Goal: Task Accomplishment & Management: Manage account settings

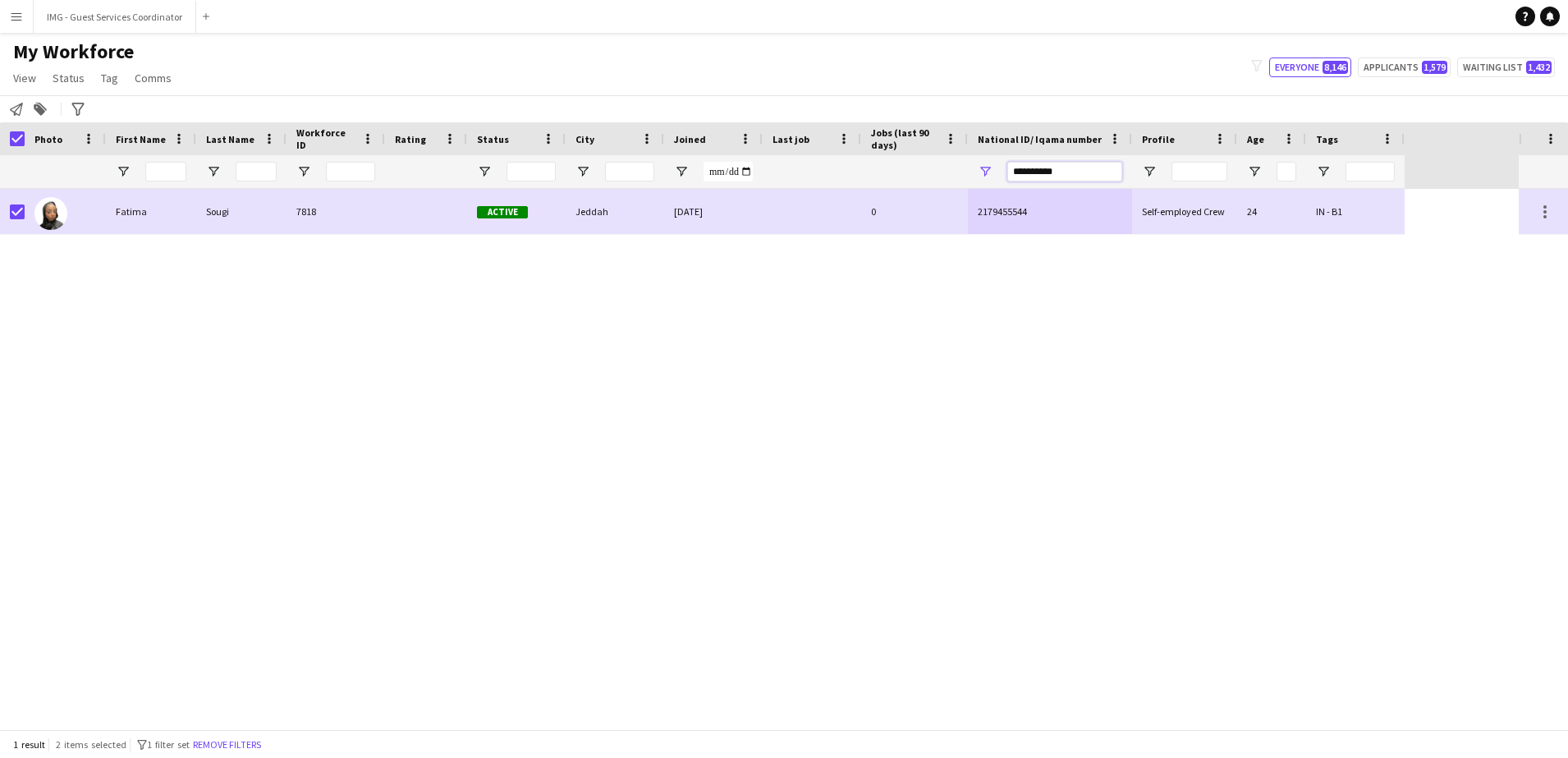
click at [1043, 168] on input "**********" at bounding box center [1064, 172] width 115 height 20
paste input "National ID/ Iqama number Filter Input"
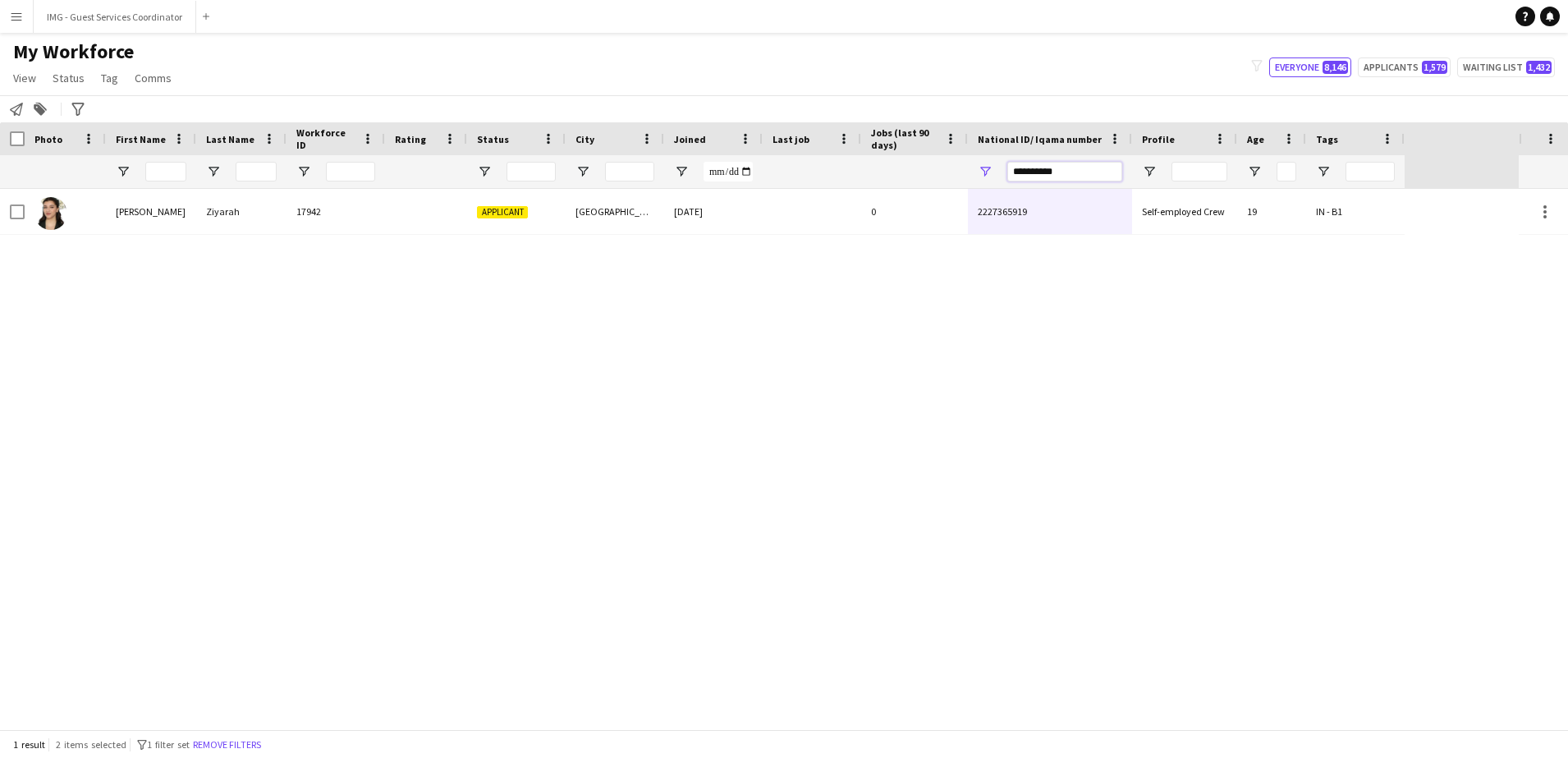
type input "**********"
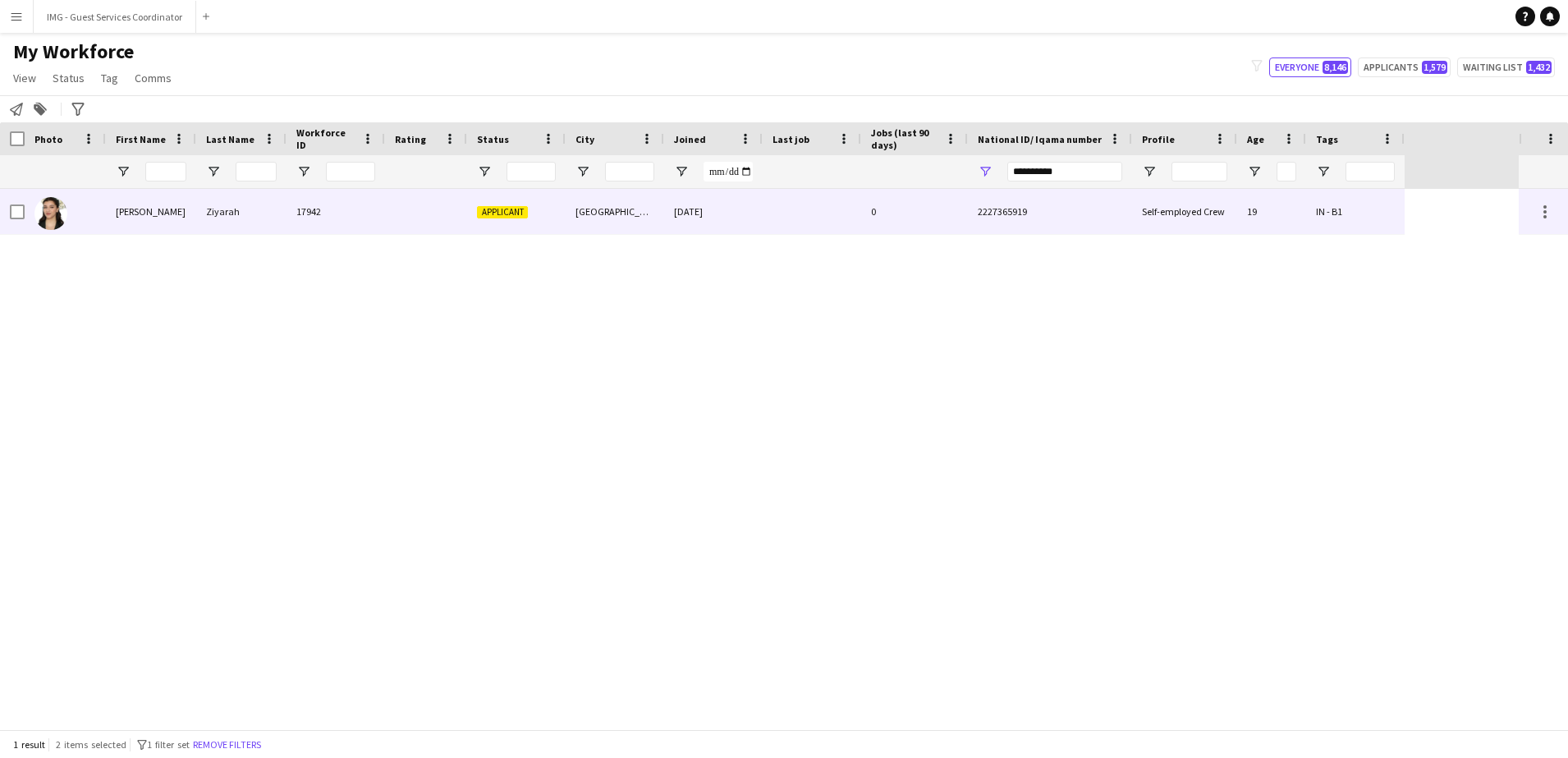
click at [831, 207] on div at bounding box center [813, 211] width 99 height 45
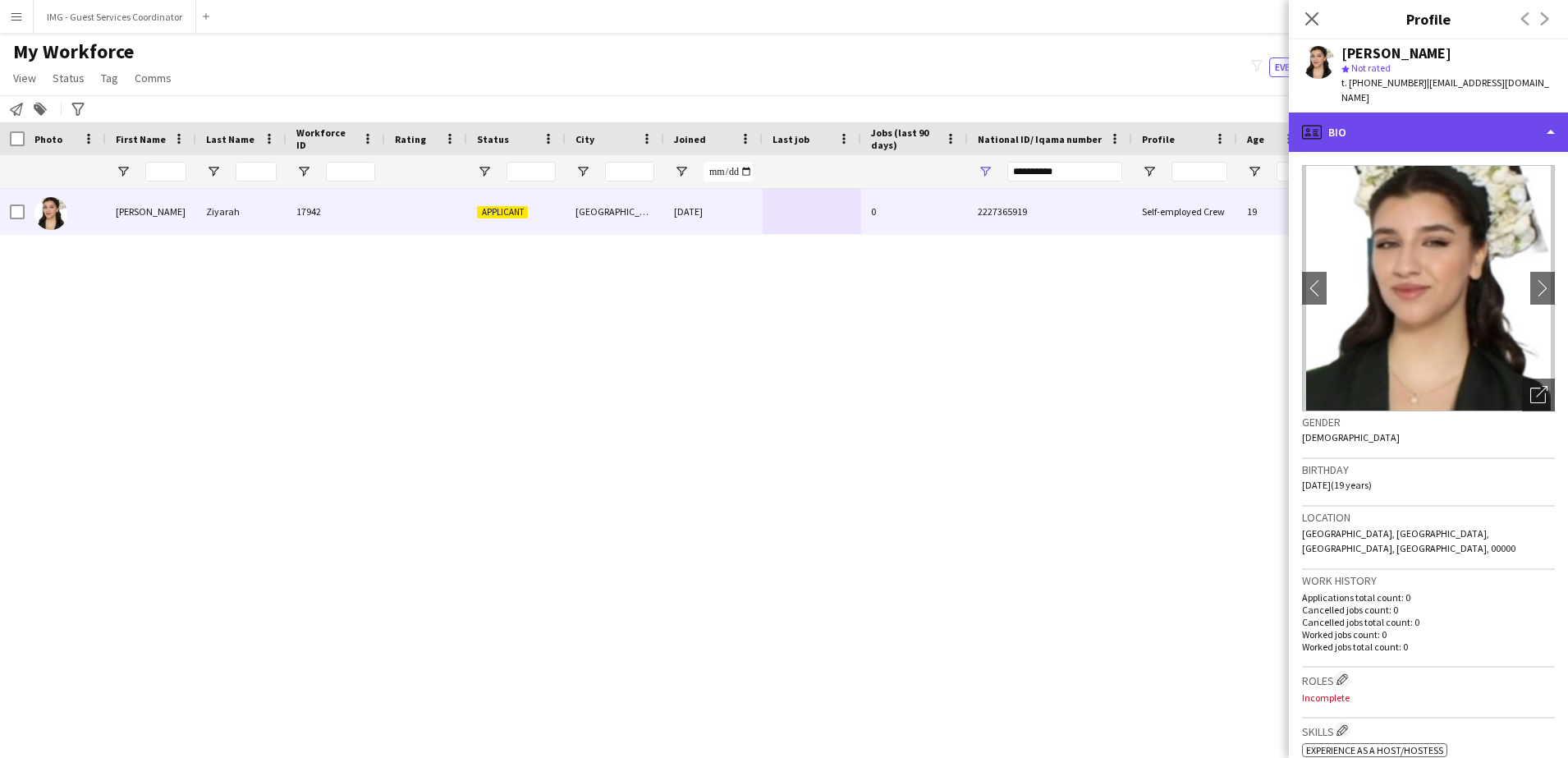
click at [1444, 119] on div "profile Bio" at bounding box center [1429, 132] width 279 height 39
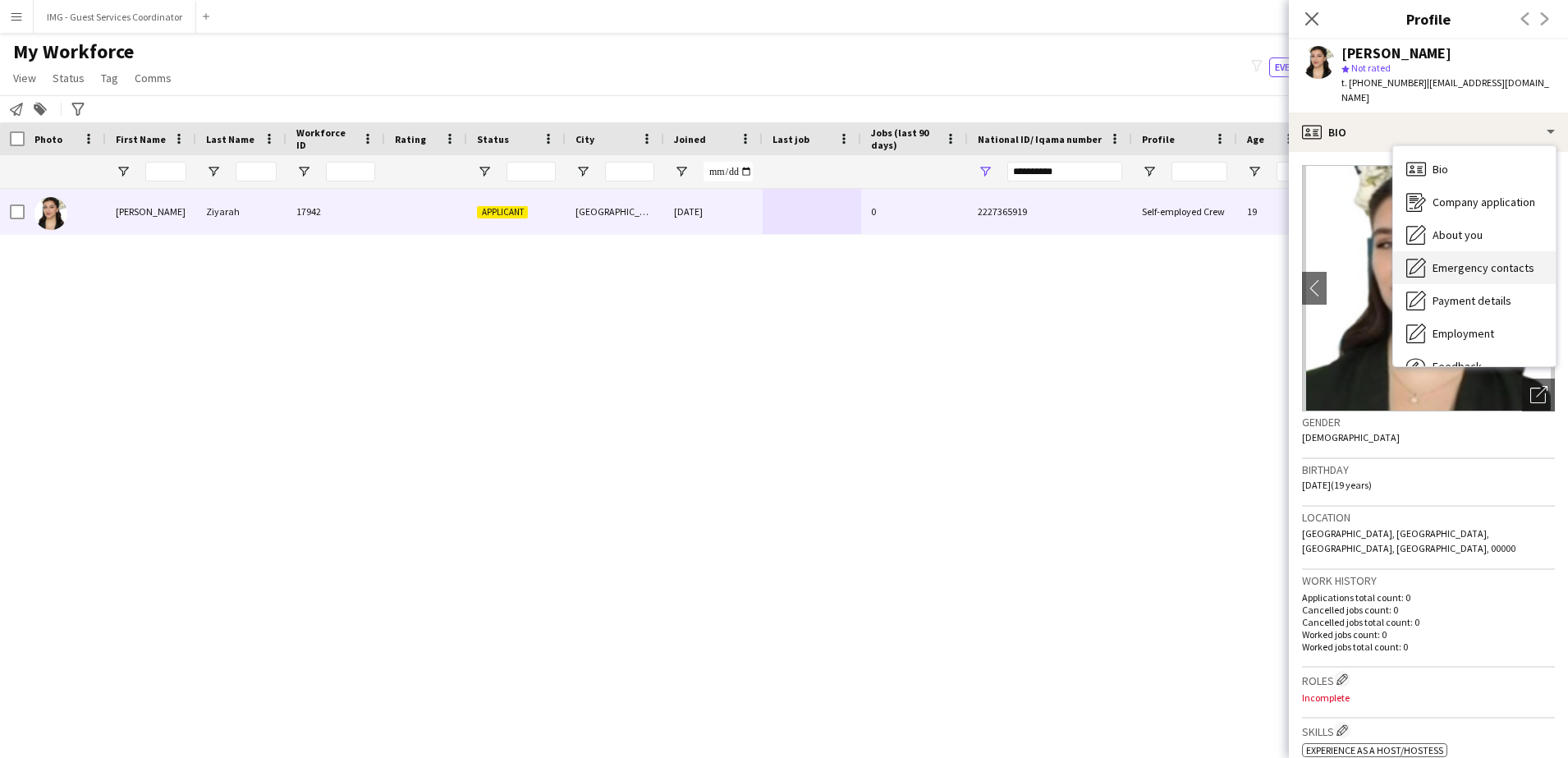
click at [1514, 261] on span "Emergency contacts" at bounding box center [1483, 267] width 102 height 15
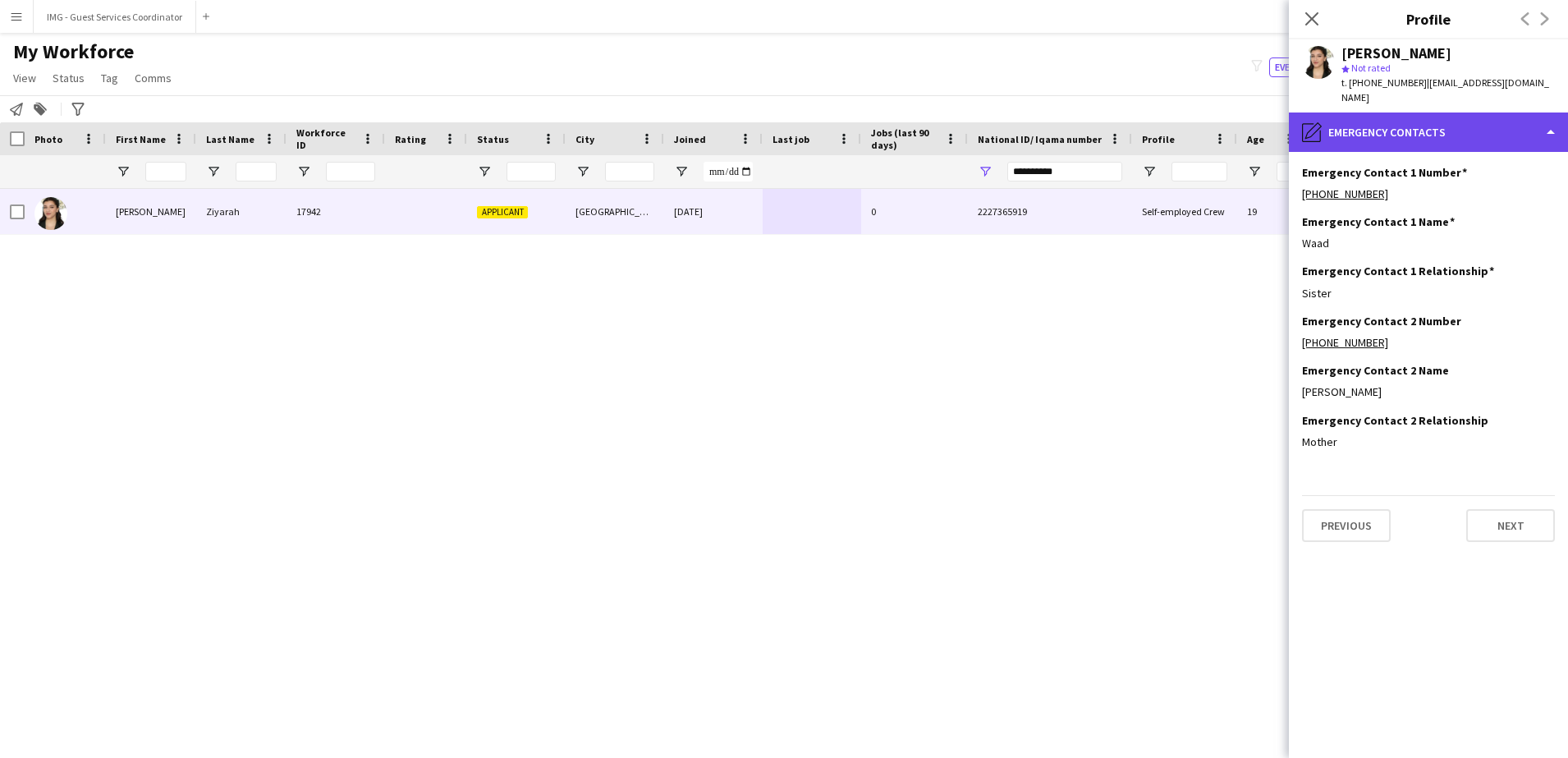
click at [1410, 114] on div "pencil4 Emergency contacts" at bounding box center [1429, 132] width 279 height 39
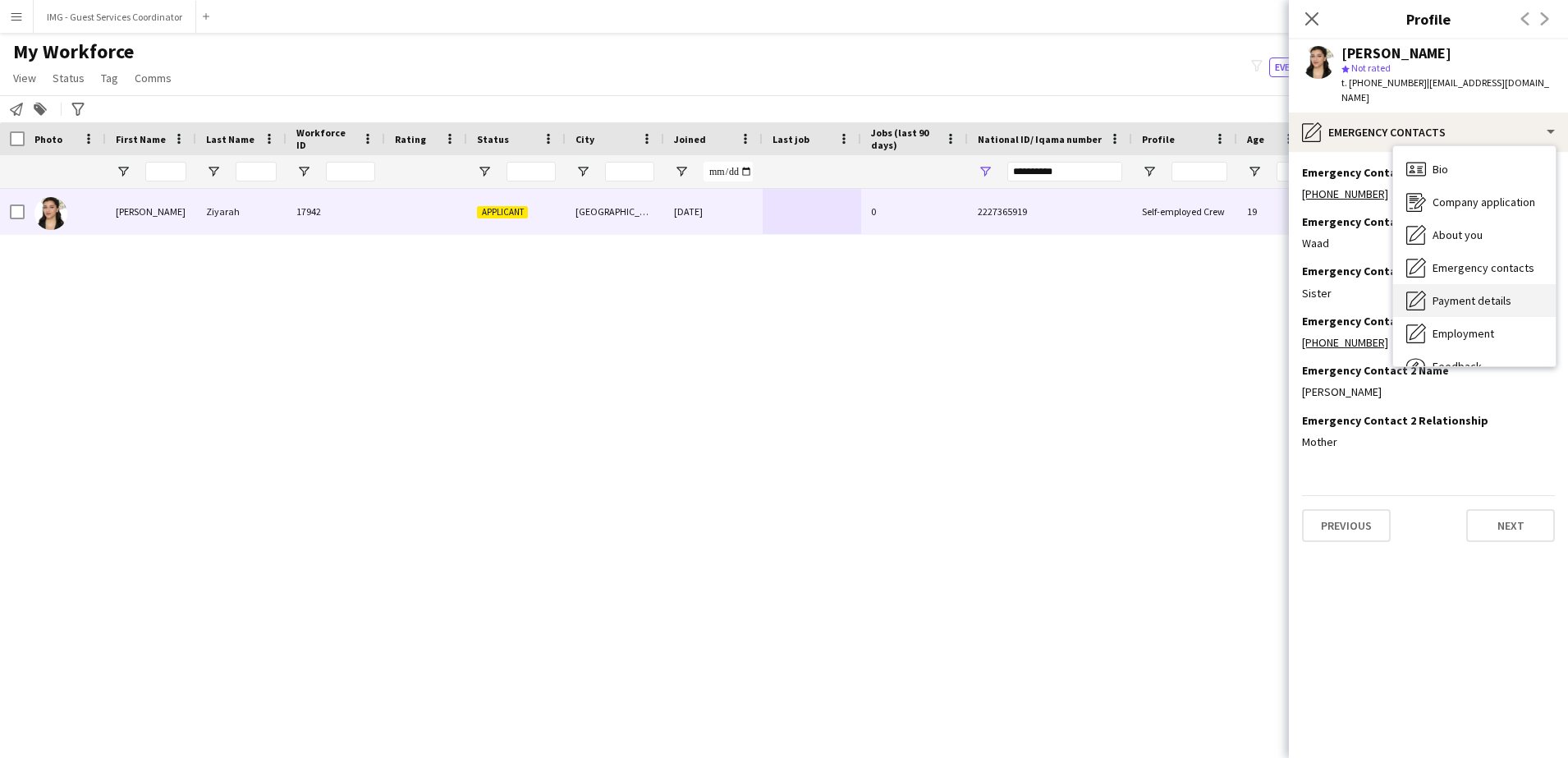
click at [1444, 293] on span "Payment details" at bounding box center [1472, 300] width 79 height 15
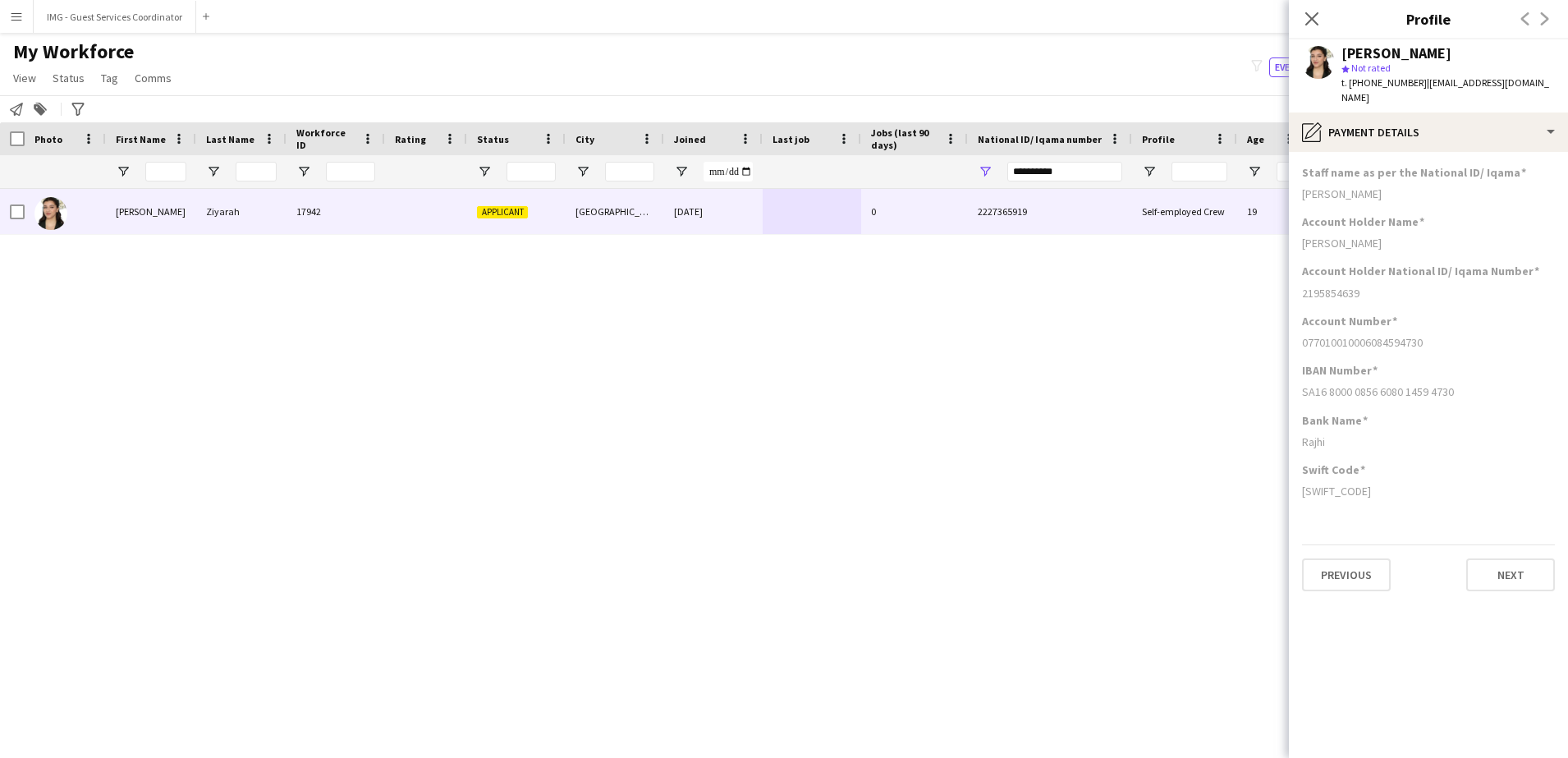
click at [1446, 71] on div "star Not rated" at bounding box center [1449, 68] width 213 height 15
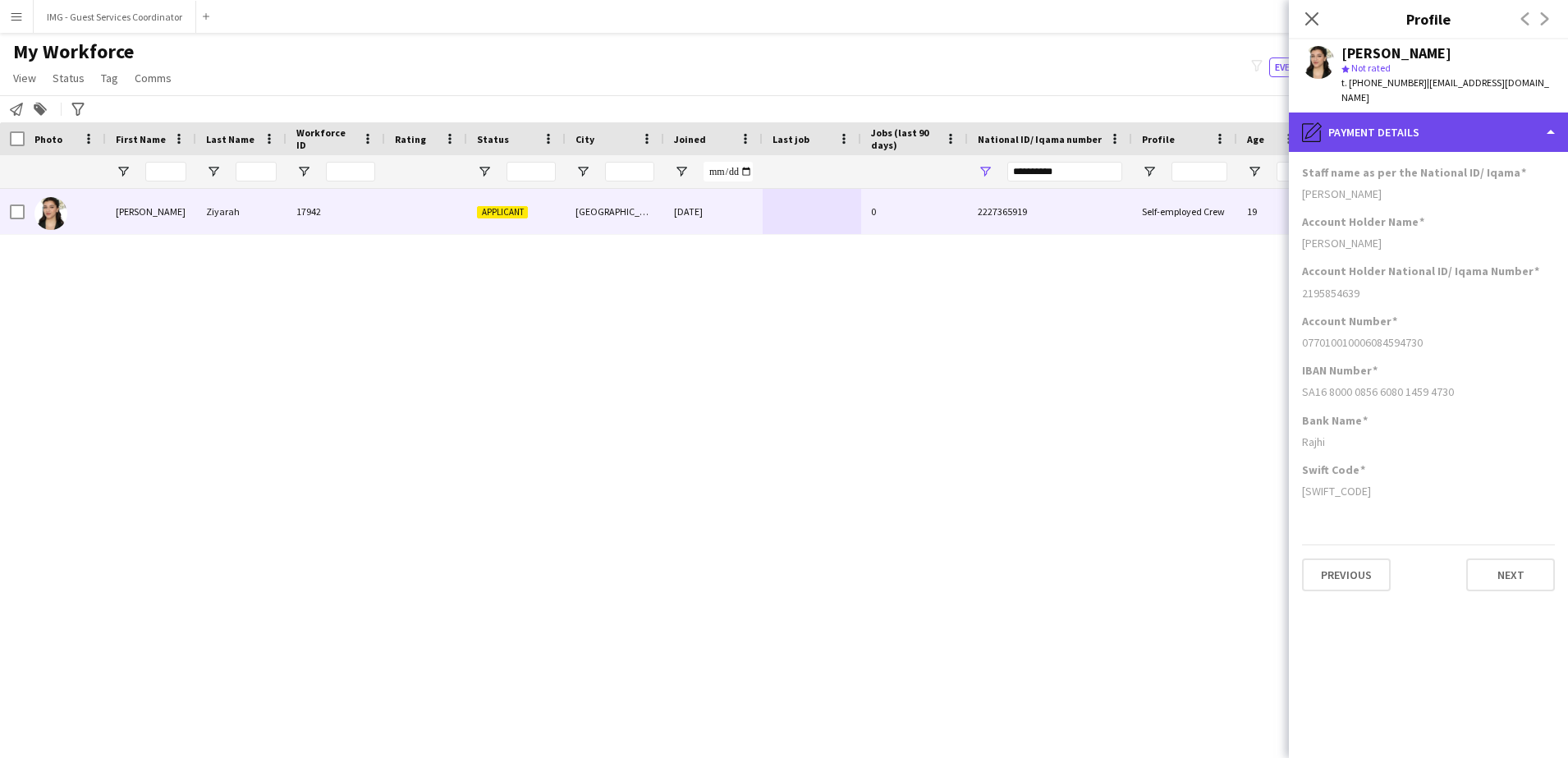
click at [1438, 113] on div "pencil4 Payment details" at bounding box center [1429, 132] width 279 height 39
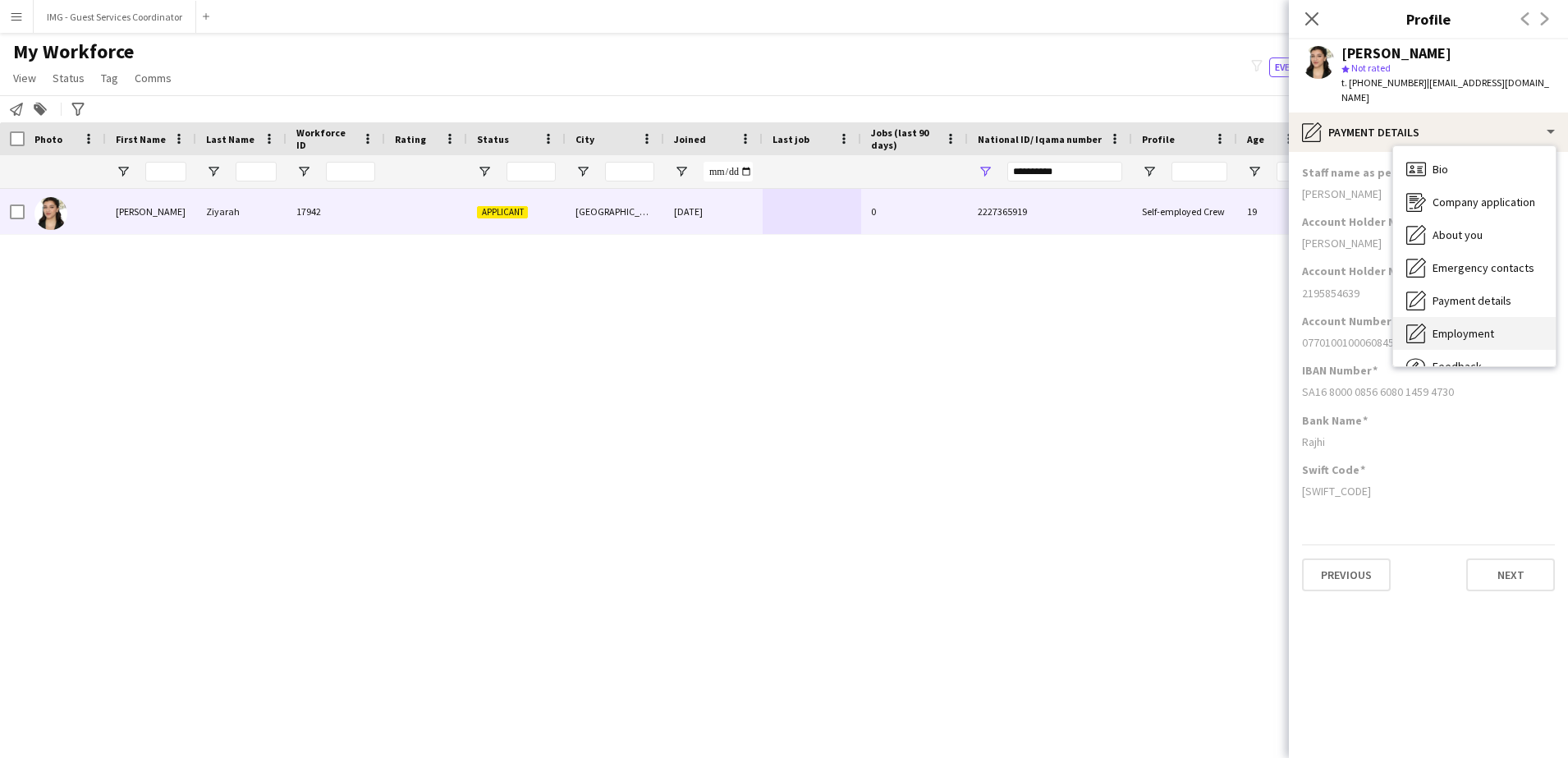
click at [1469, 326] on span "Employment" at bounding box center [1463, 333] width 61 height 15
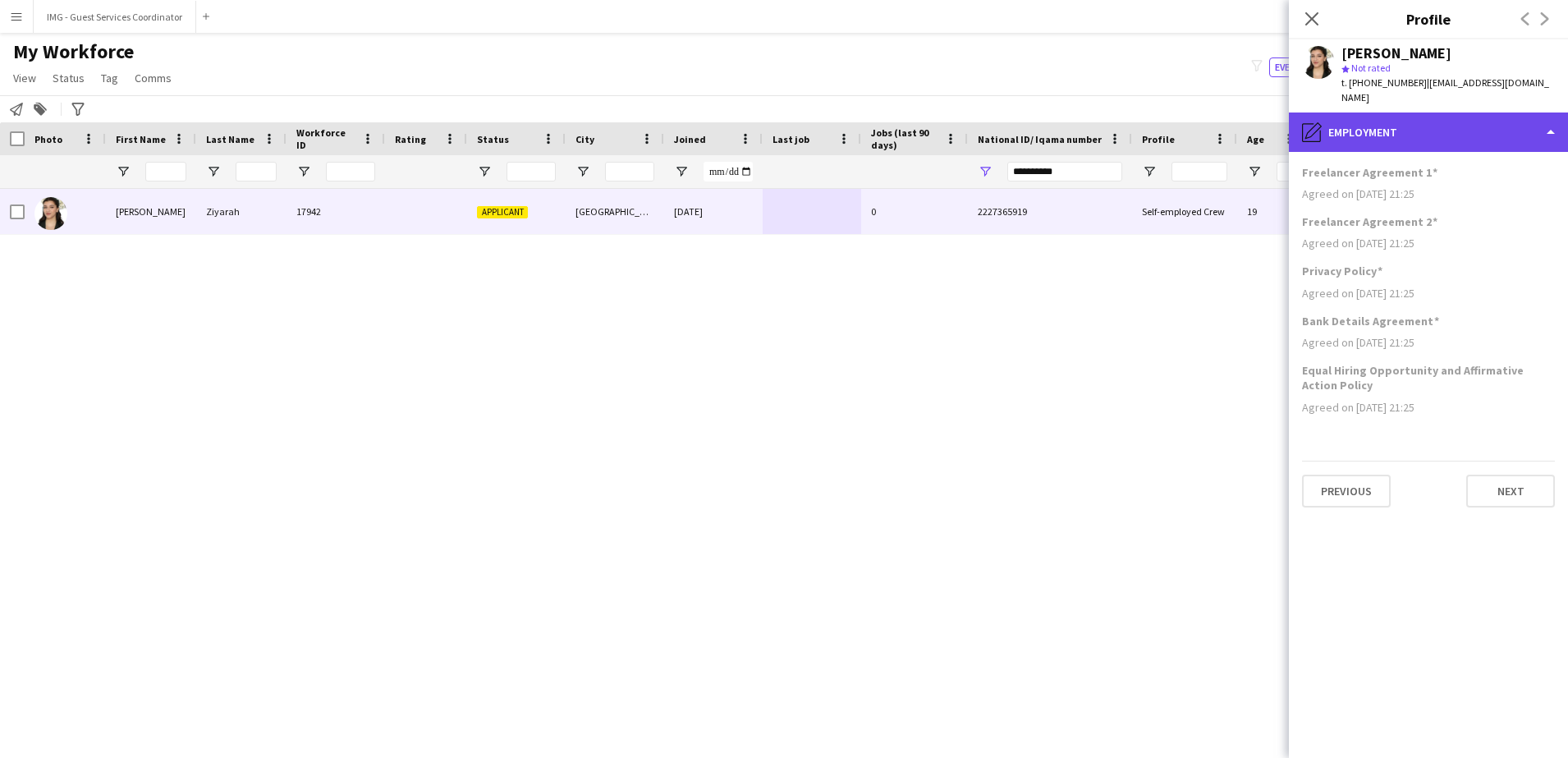
click at [1467, 126] on div "pencil4 Employment" at bounding box center [1429, 132] width 279 height 39
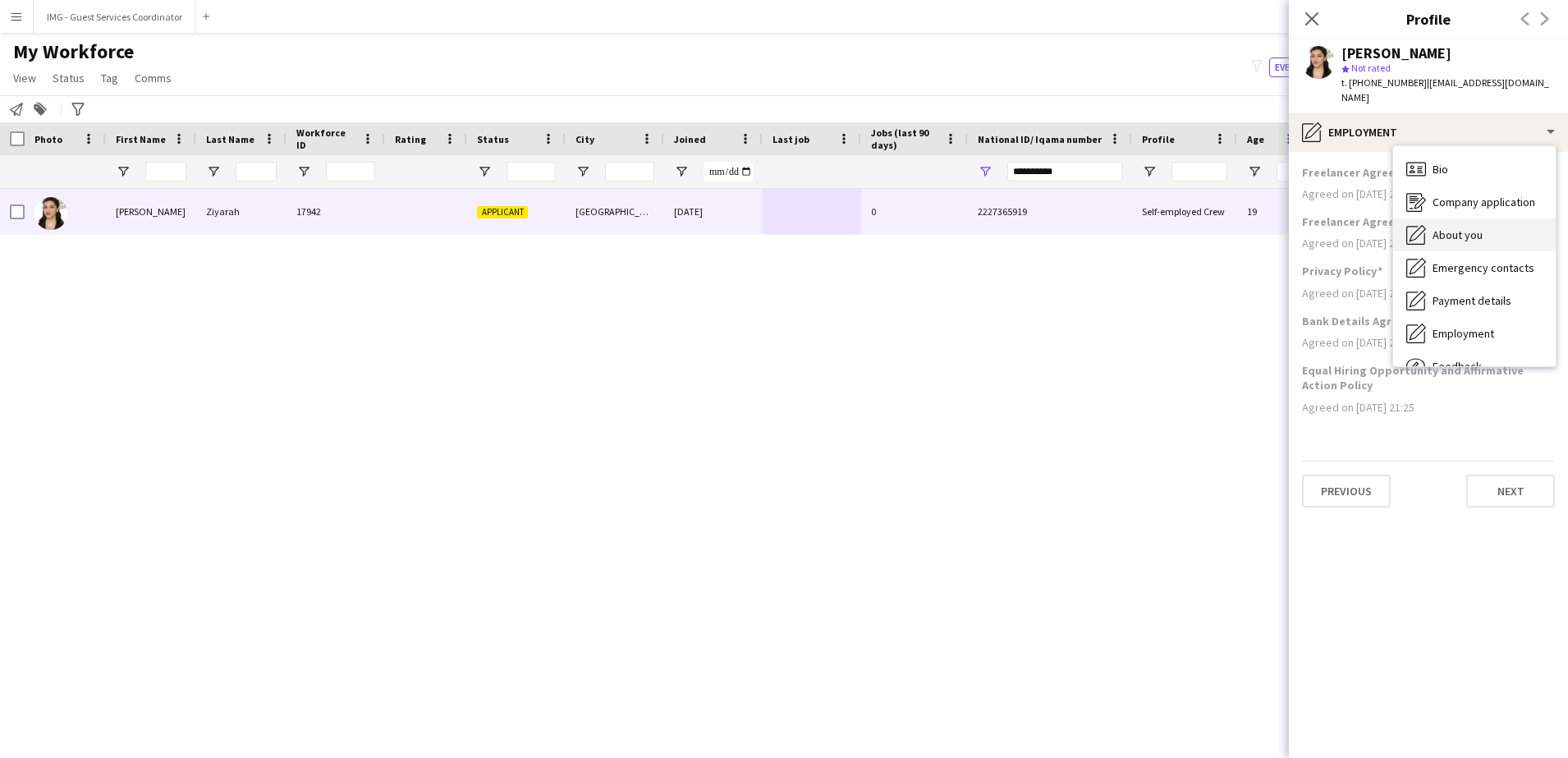
click at [1471, 227] on span "About you" at bounding box center [1457, 234] width 50 height 15
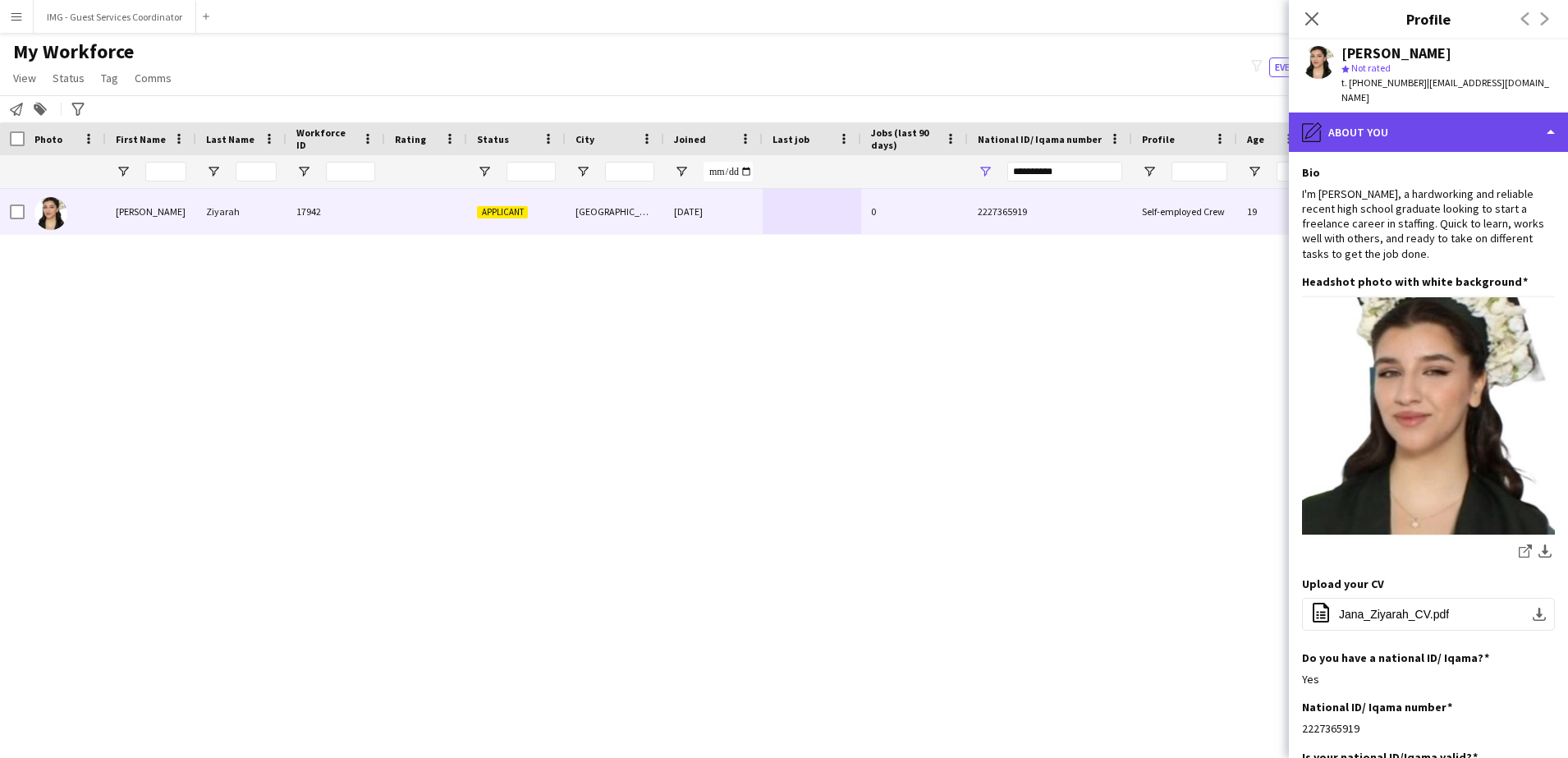
click at [1372, 113] on div "pencil4 About you" at bounding box center [1429, 132] width 279 height 39
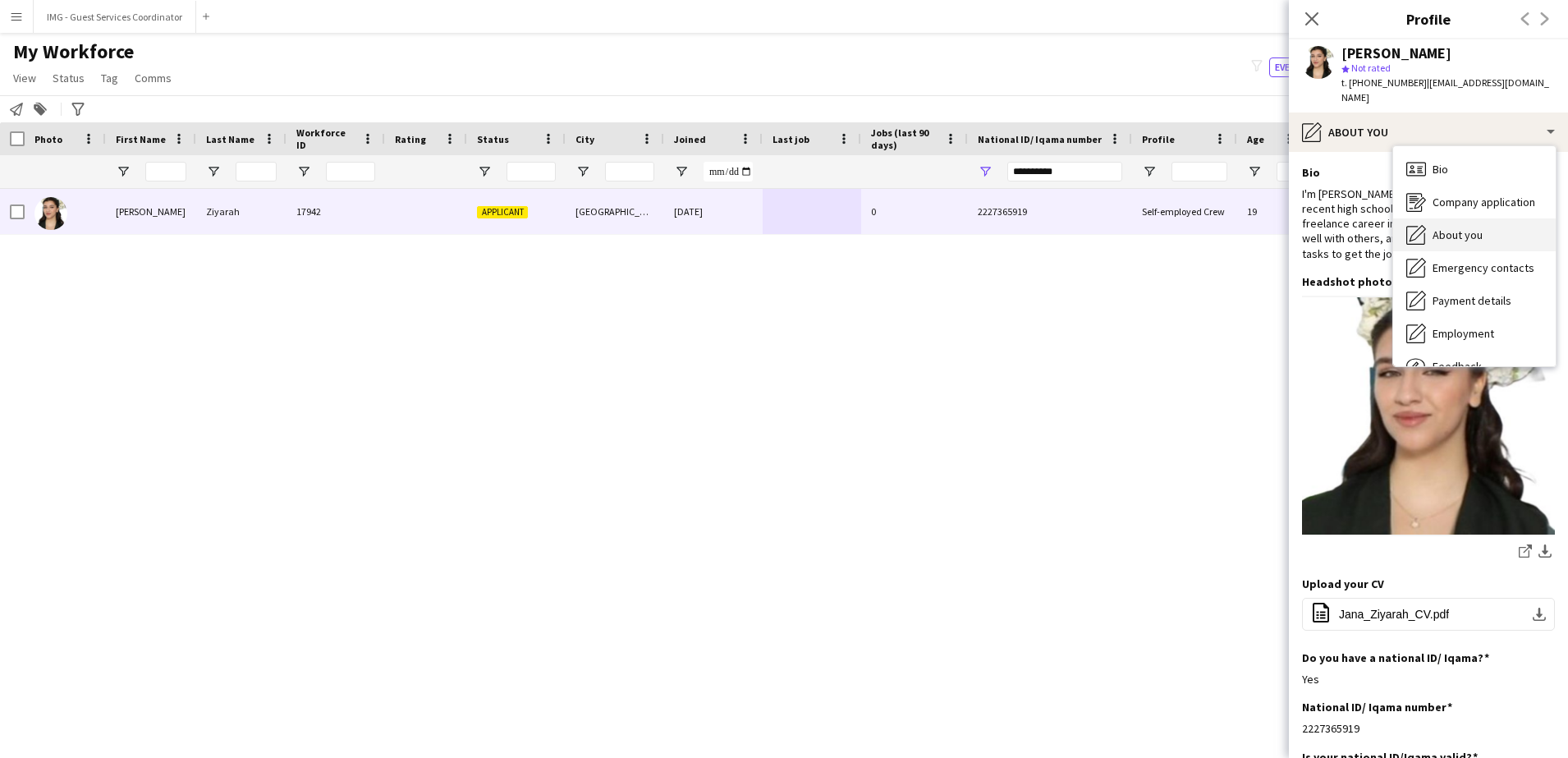
click at [1497, 220] on div "About you About you" at bounding box center [1474, 234] width 163 height 33
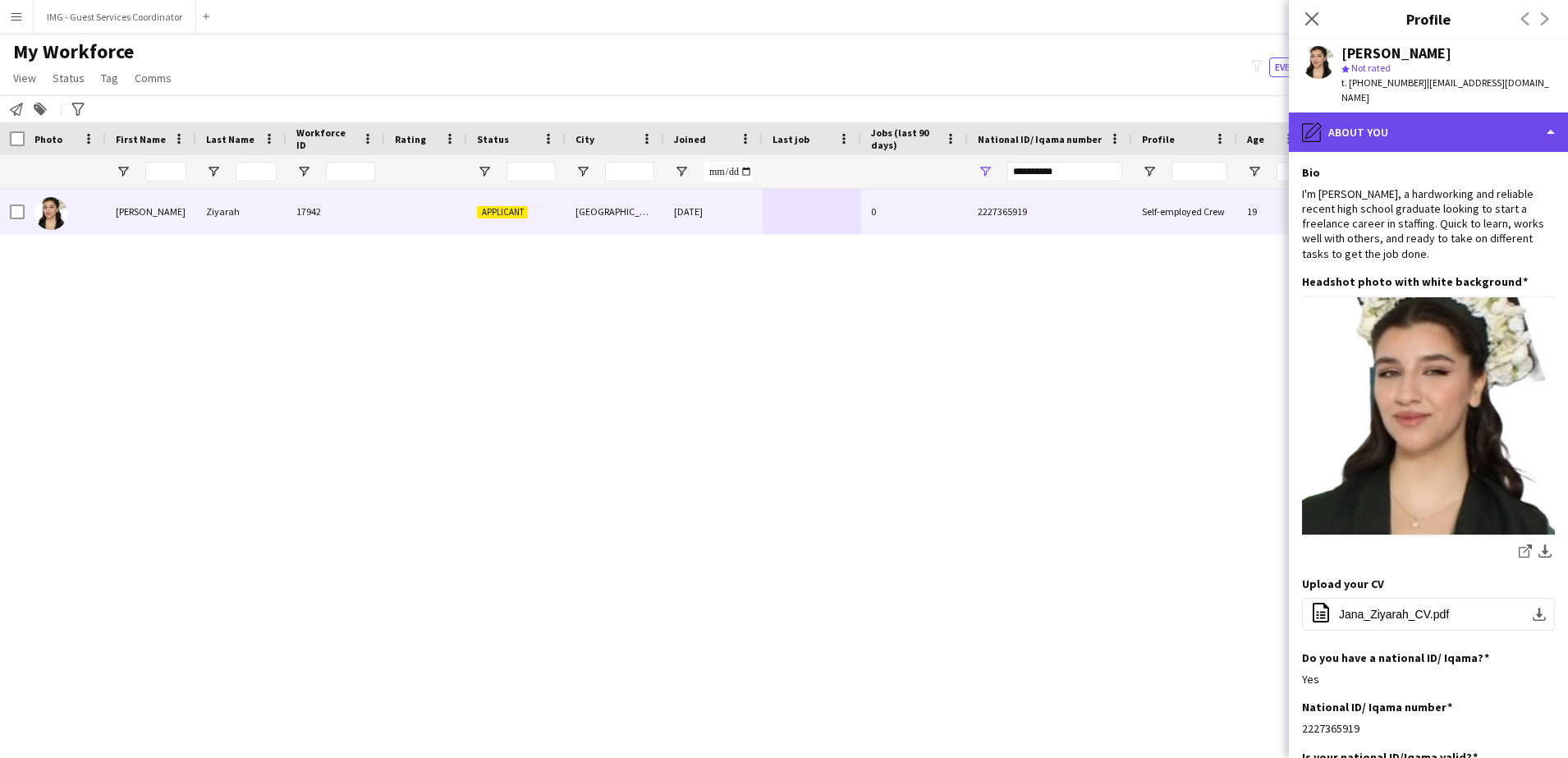
drag, startPoint x: 1567, startPoint y: 276, endPoint x: 1479, endPoint y: 123, distance: 176.5
click at [1479, 123] on div "pencil4 About you" at bounding box center [1429, 132] width 279 height 39
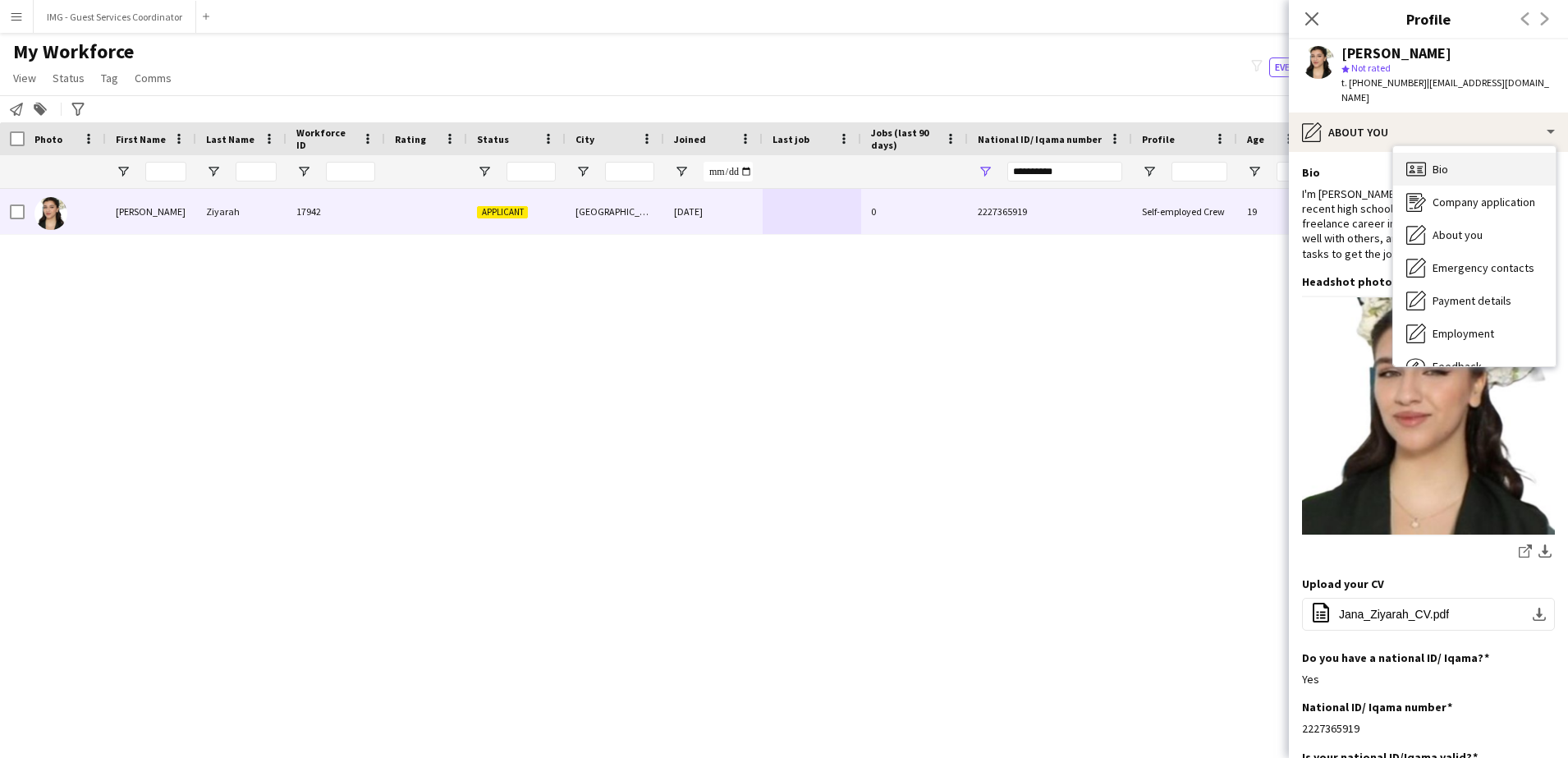
click at [1458, 158] on div "Bio Bio" at bounding box center [1474, 169] width 163 height 33
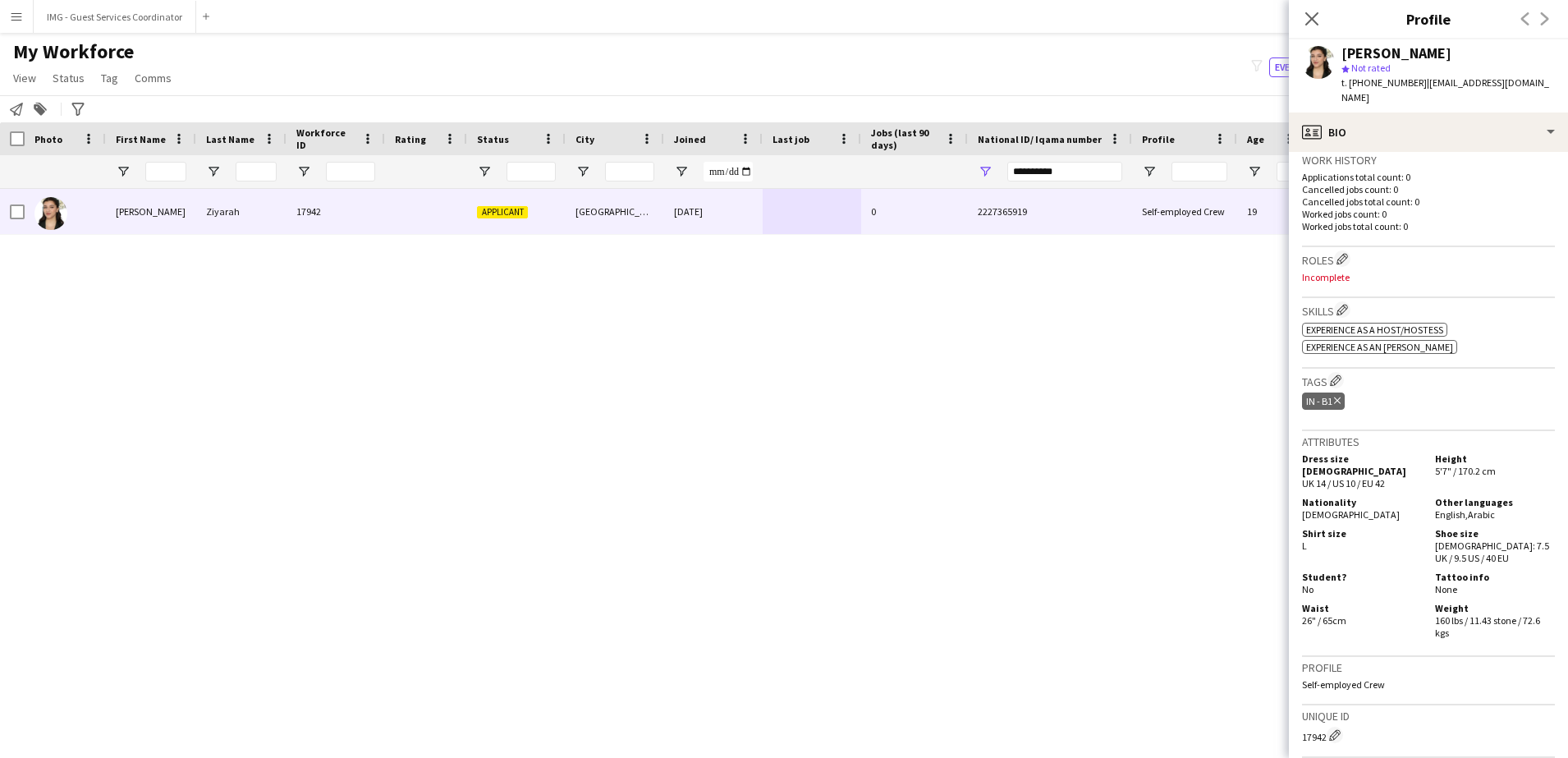
scroll to position [424, 0]
click at [1342, 370] on app-icon "Edit crew company tags" at bounding box center [1336, 376] width 12 height 12
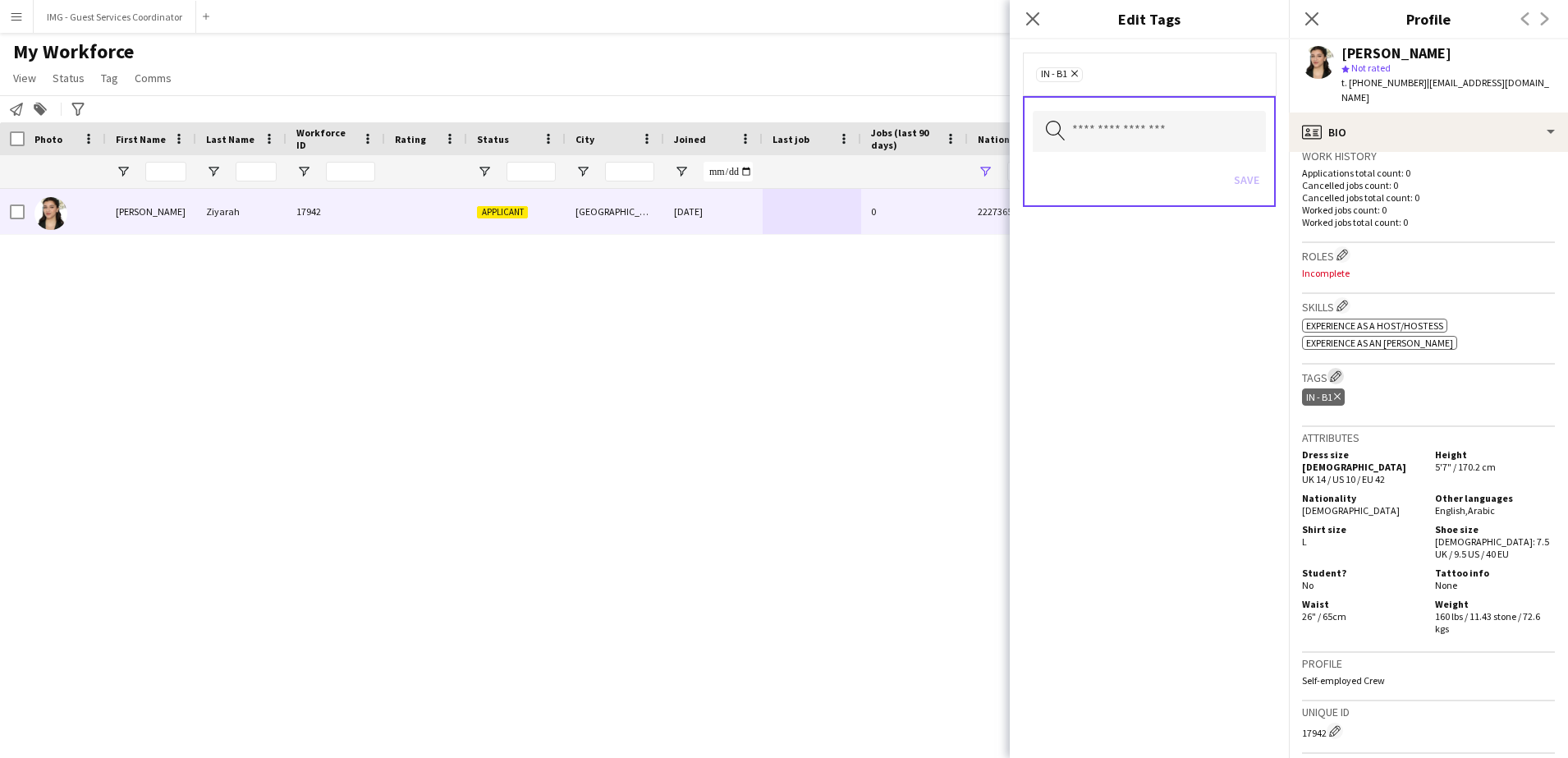
click at [1342, 370] on app-icon "Edit crew company tags" at bounding box center [1336, 376] width 12 height 12
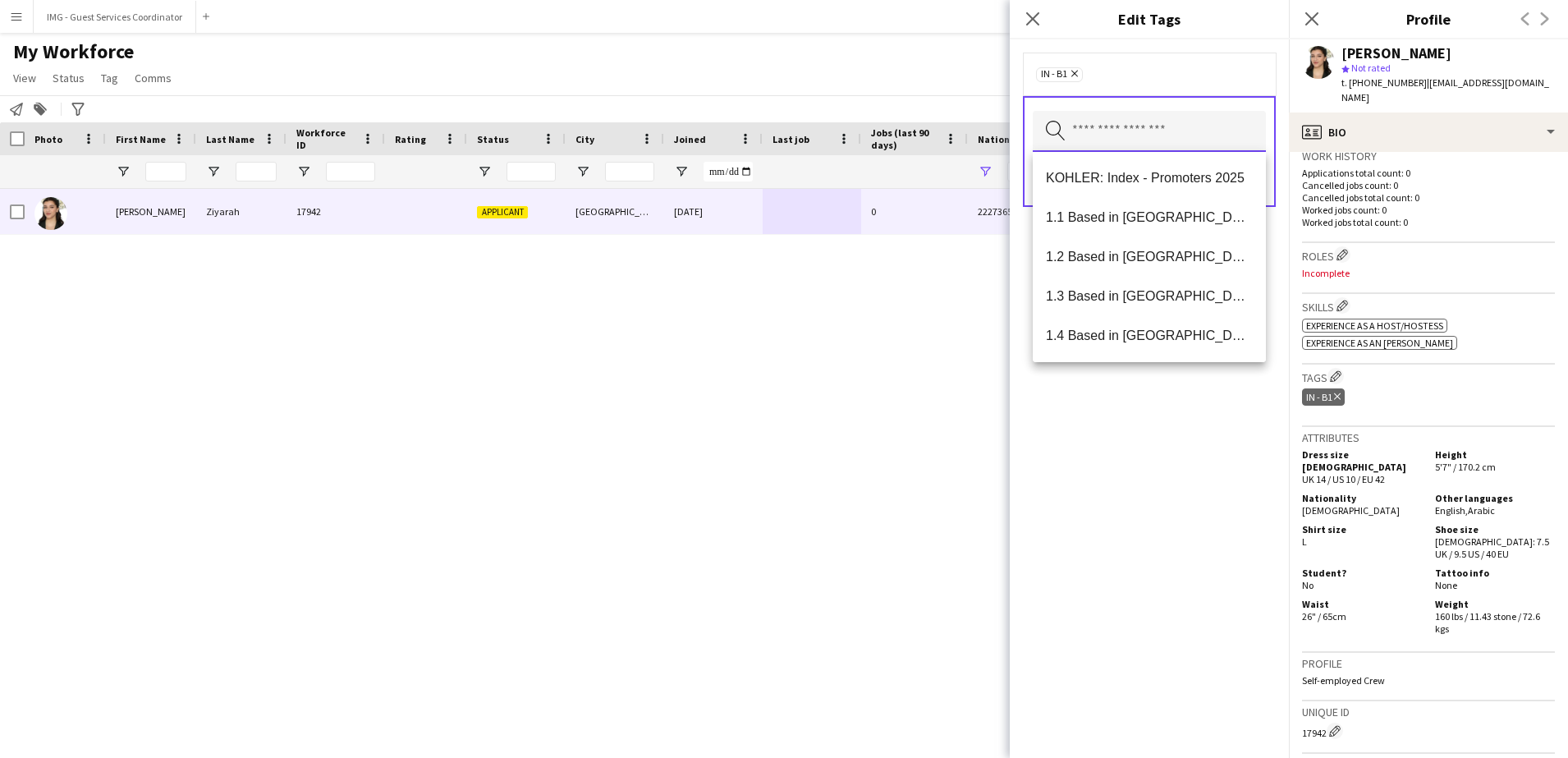
click at [1164, 127] on input "text" at bounding box center [1149, 131] width 233 height 41
click at [1158, 215] on span "1.1 Based in [GEOGRAPHIC_DATA]" at bounding box center [1149, 217] width 207 height 16
click at [1149, 117] on input "text" at bounding box center [1149, 131] width 233 height 41
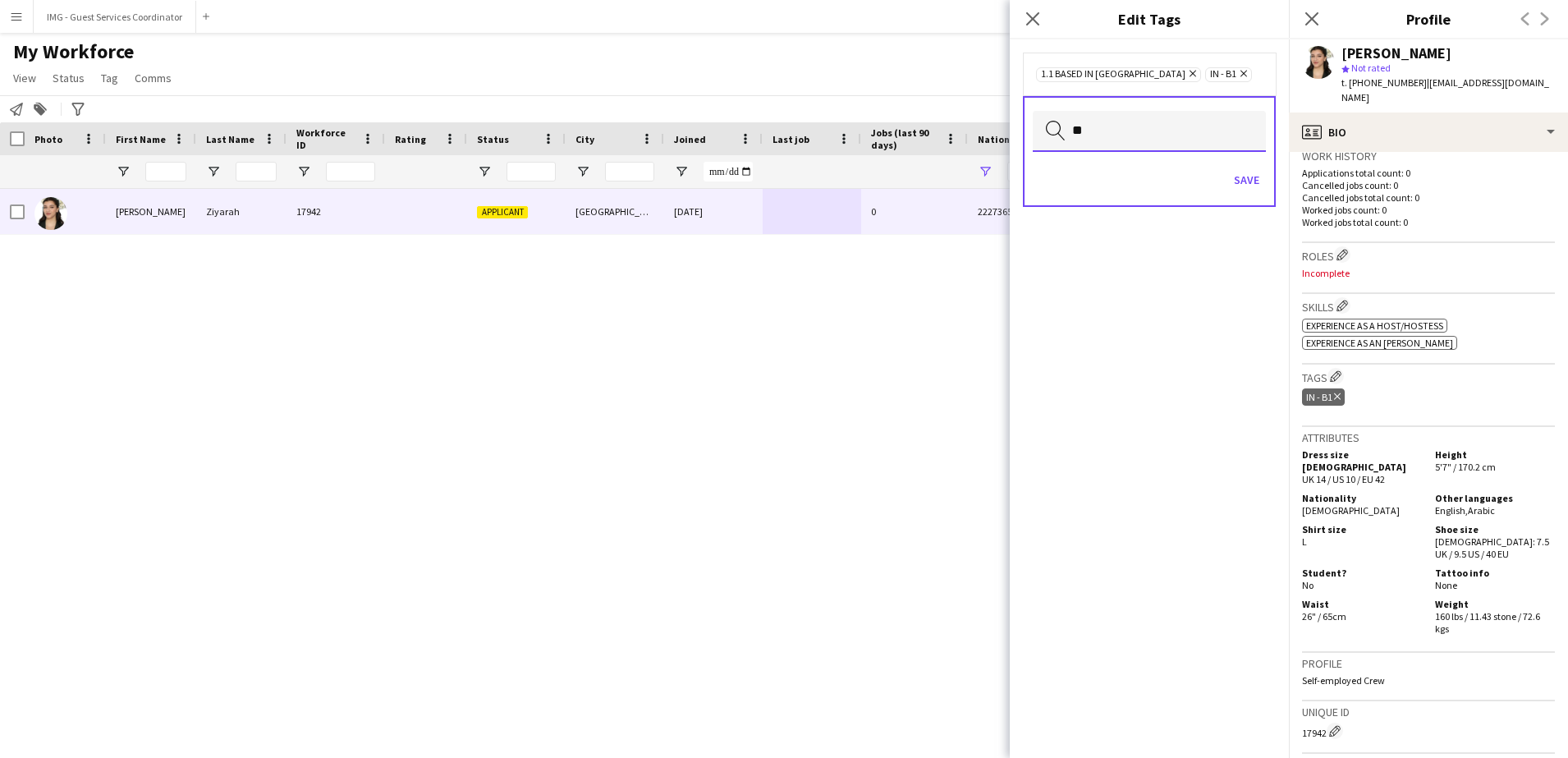
type input "*"
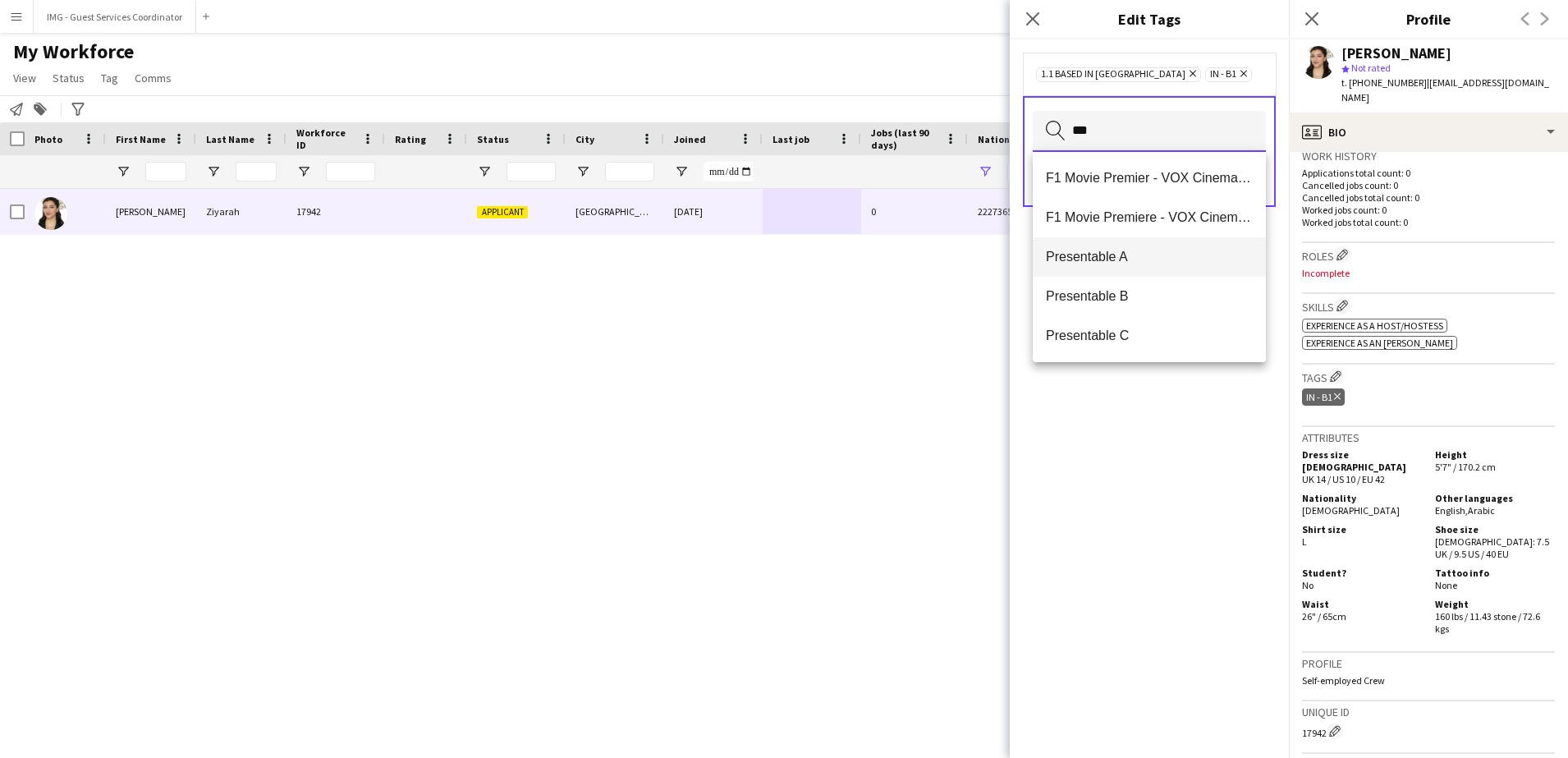
type input "***"
click at [1146, 259] on span "Presentable A" at bounding box center [1149, 257] width 207 height 16
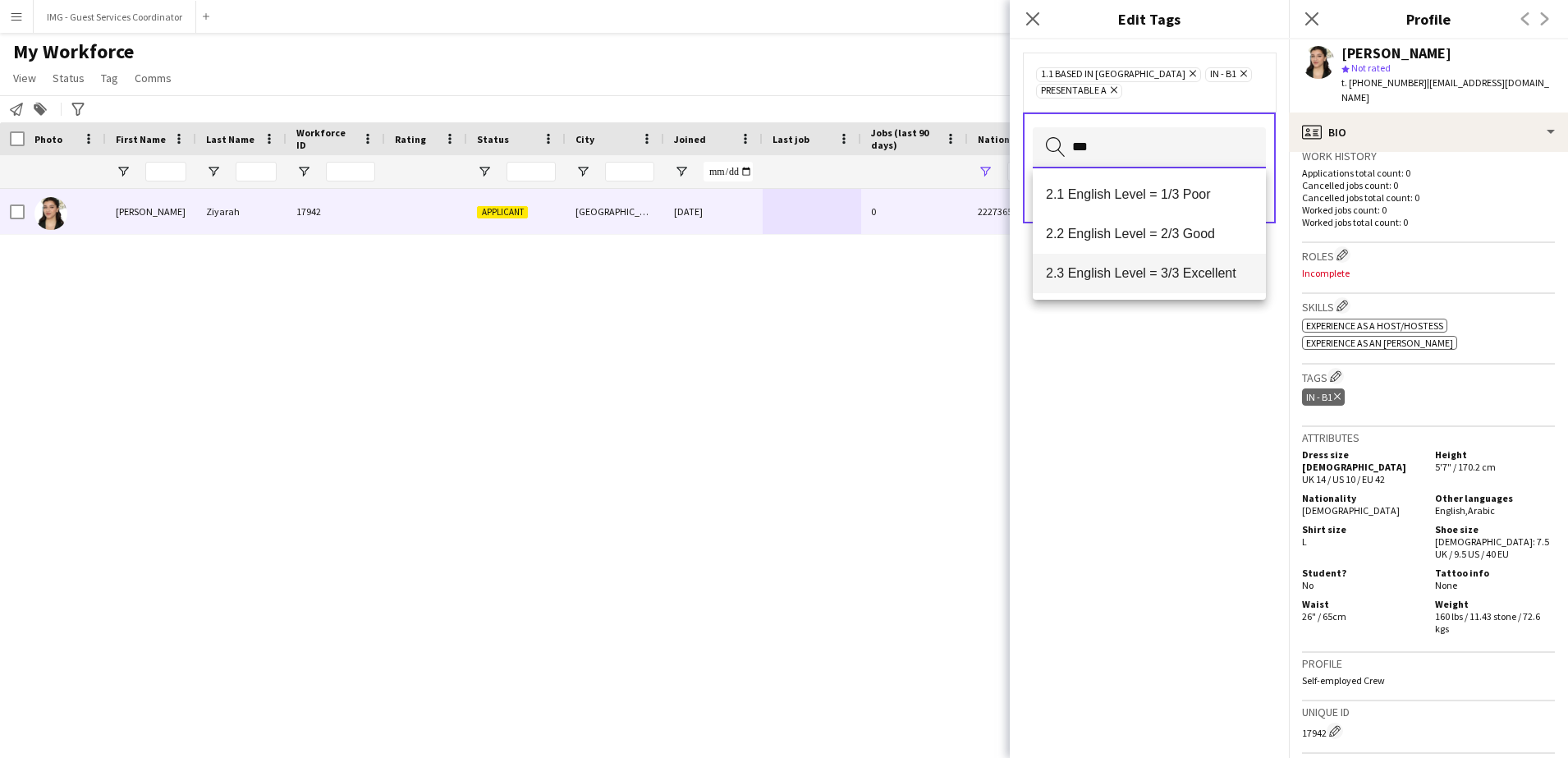
type input "***"
click at [1162, 275] on span "2.3 English Level = 3/3 Excellent" at bounding box center [1149, 273] width 207 height 16
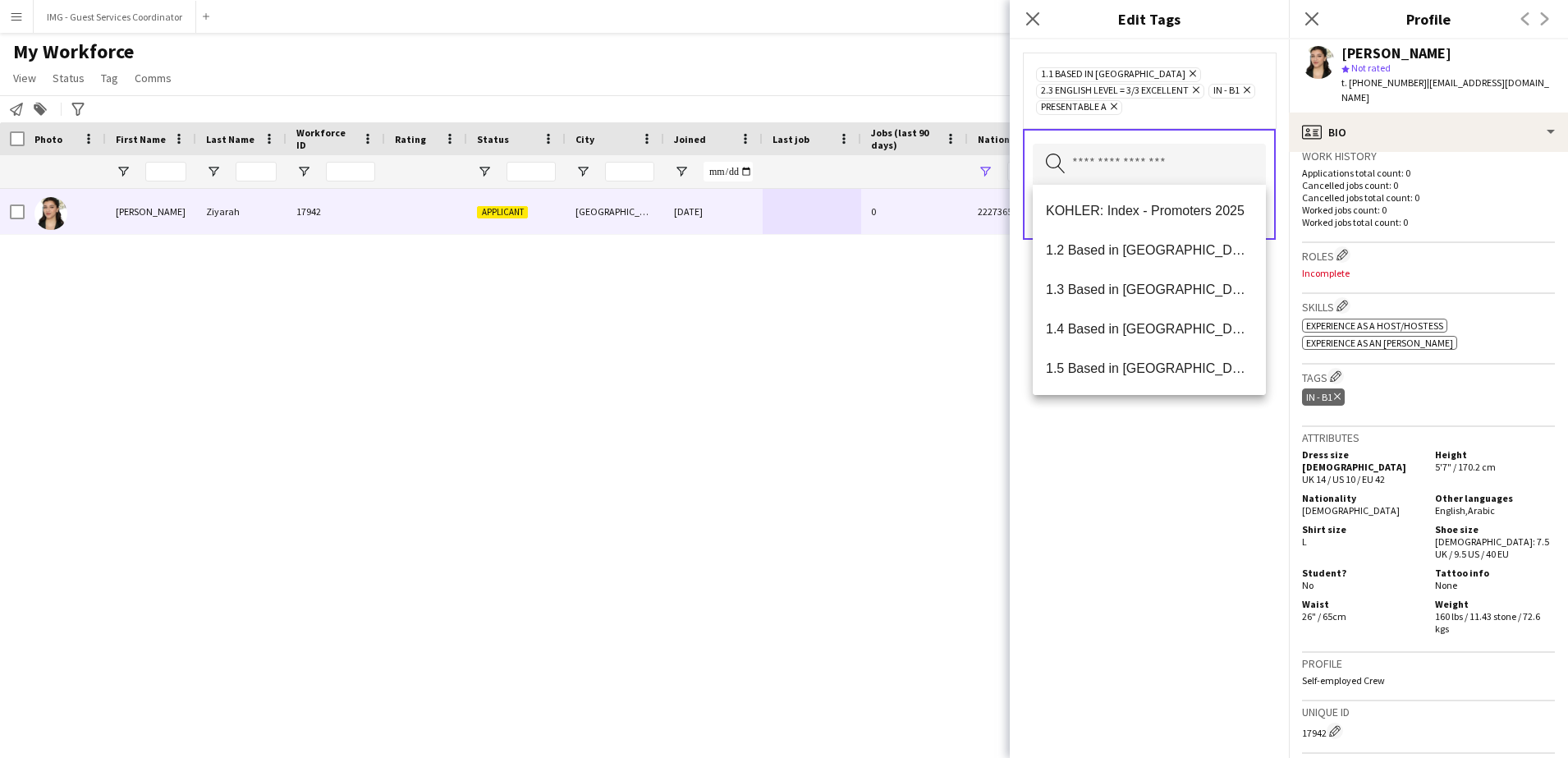
click at [1192, 470] on div "1.1 Based in [GEOGRAPHIC_DATA] Remove 2.3 English Level = 3/3 Excellent Remove …" at bounding box center [1149, 399] width 279 height 719
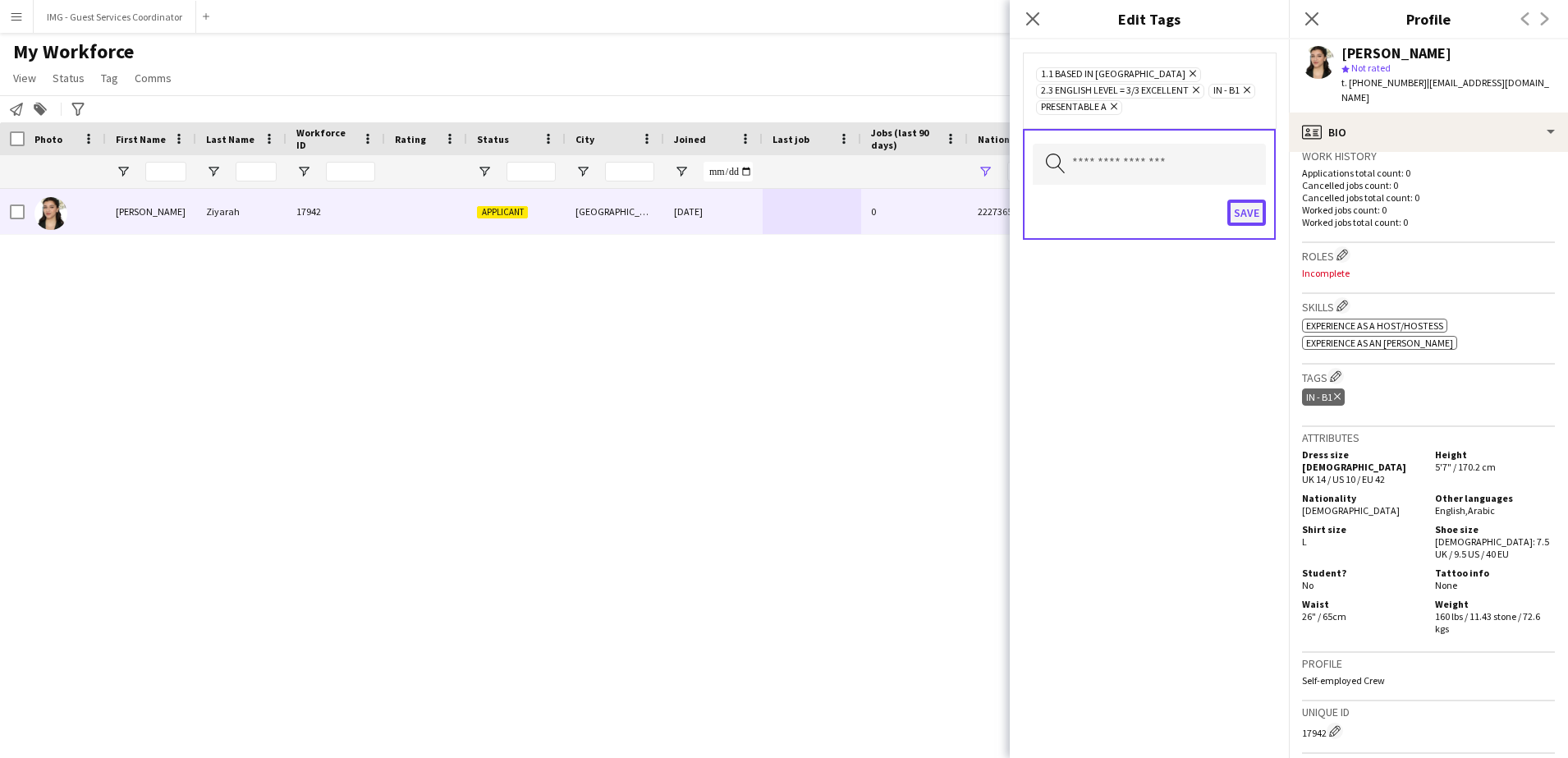
click at [1250, 214] on button "Save" at bounding box center [1246, 212] width 39 height 27
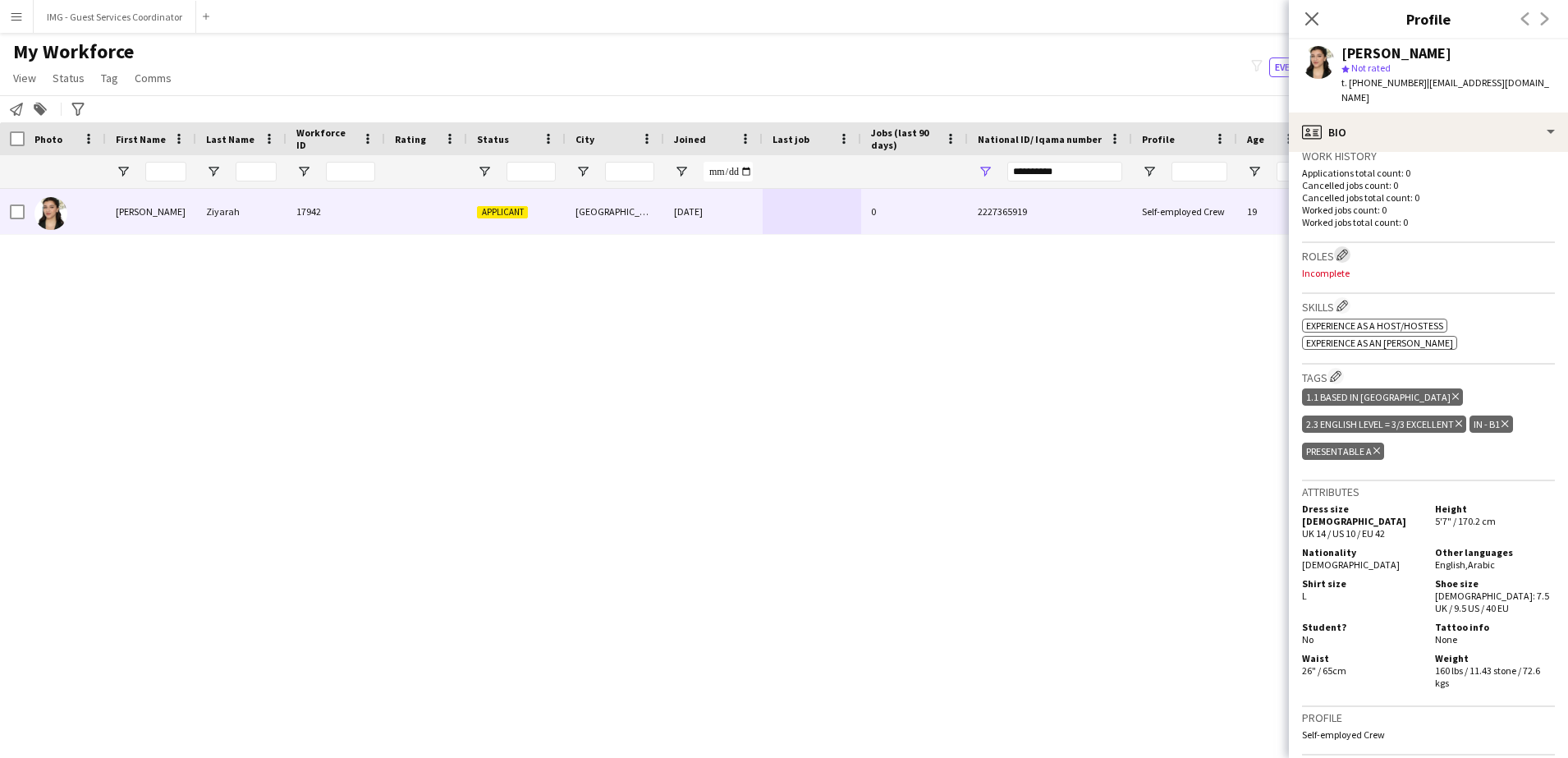
click at [1342, 246] on button "Edit crew company roles" at bounding box center [1342, 254] width 17 height 17
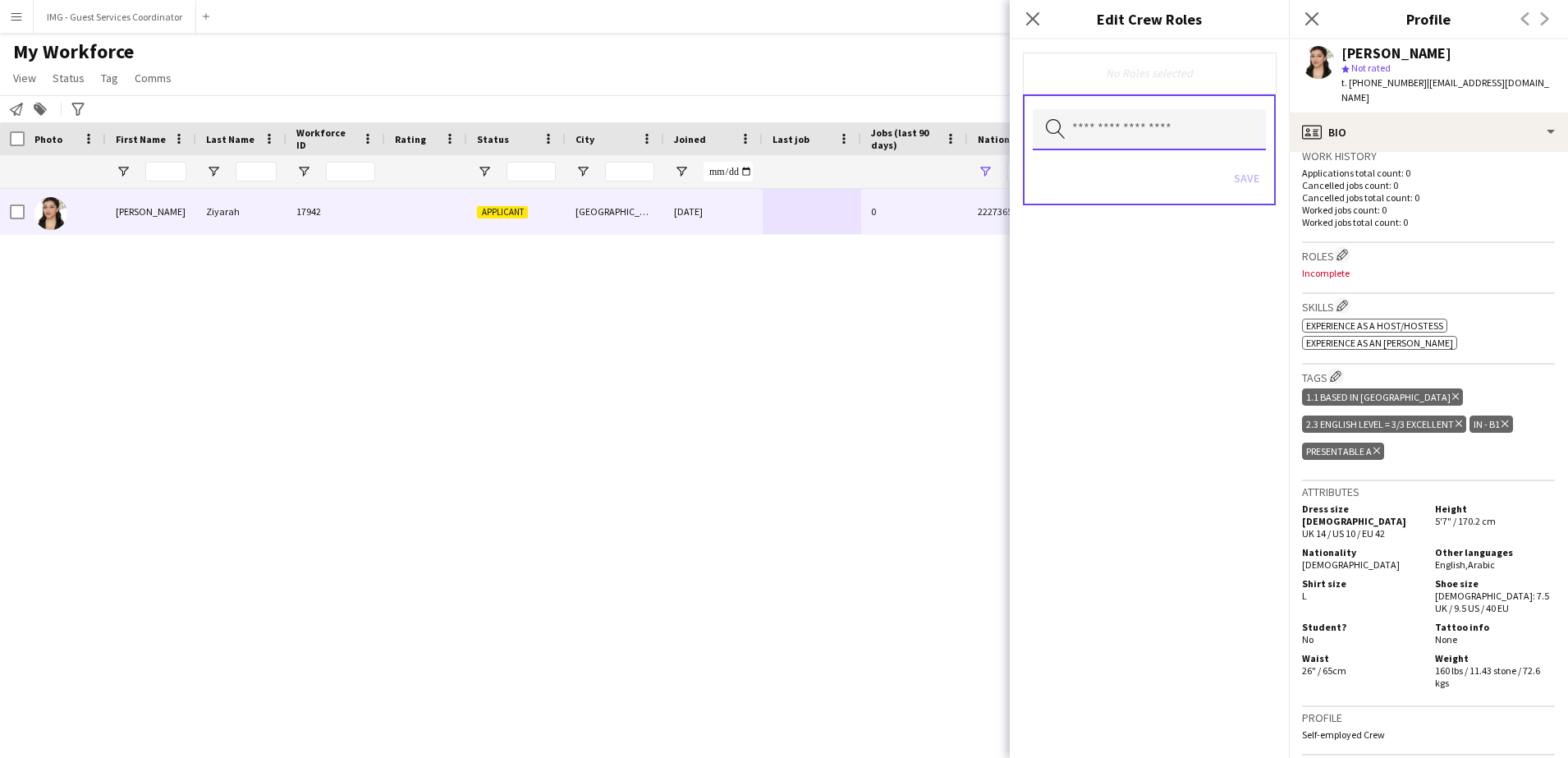
click at [1176, 130] on input "text" at bounding box center [1149, 130] width 233 height 41
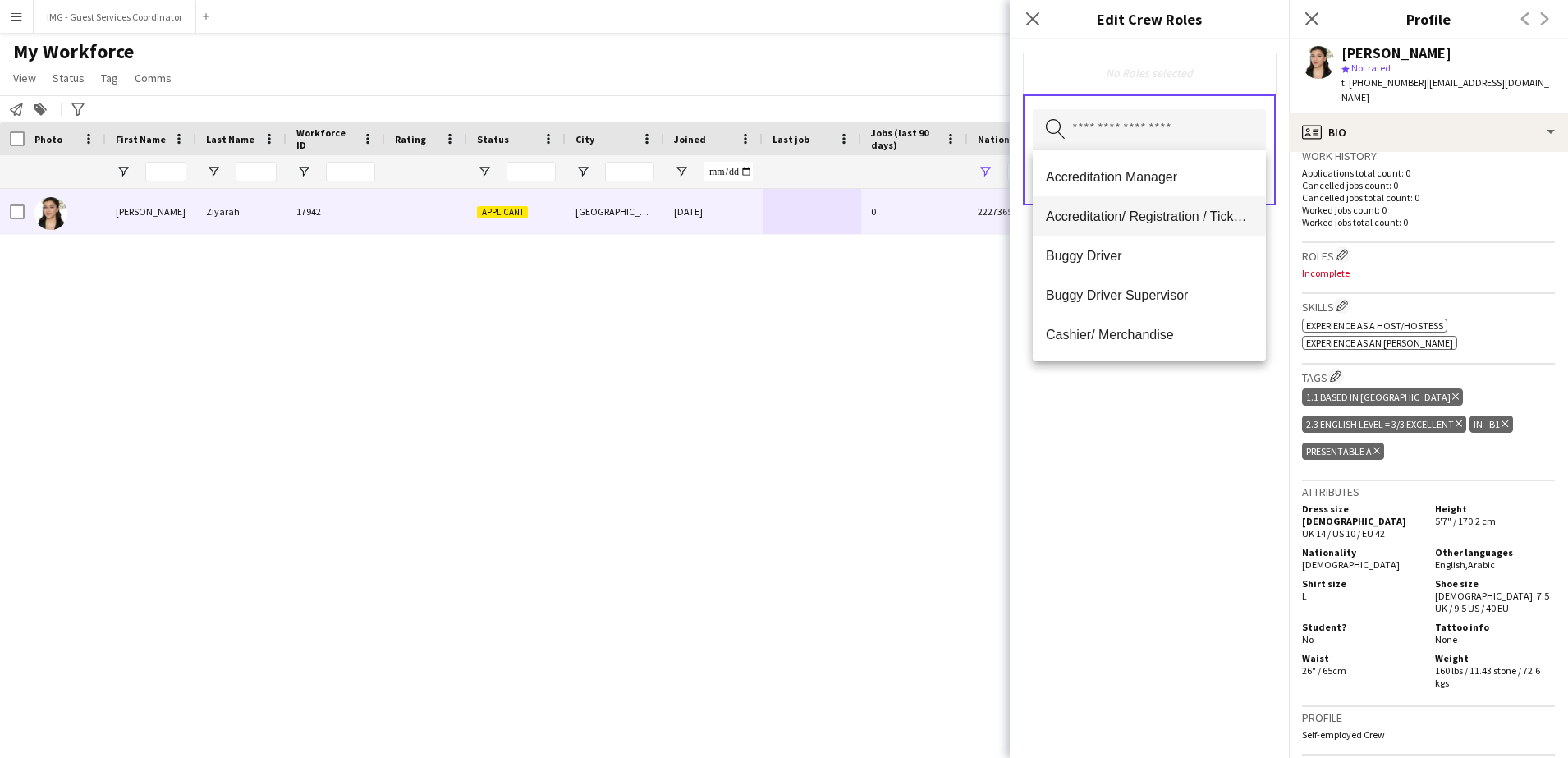
click at [1144, 213] on span "Accreditation/ Registration / Ticketing" at bounding box center [1149, 216] width 207 height 16
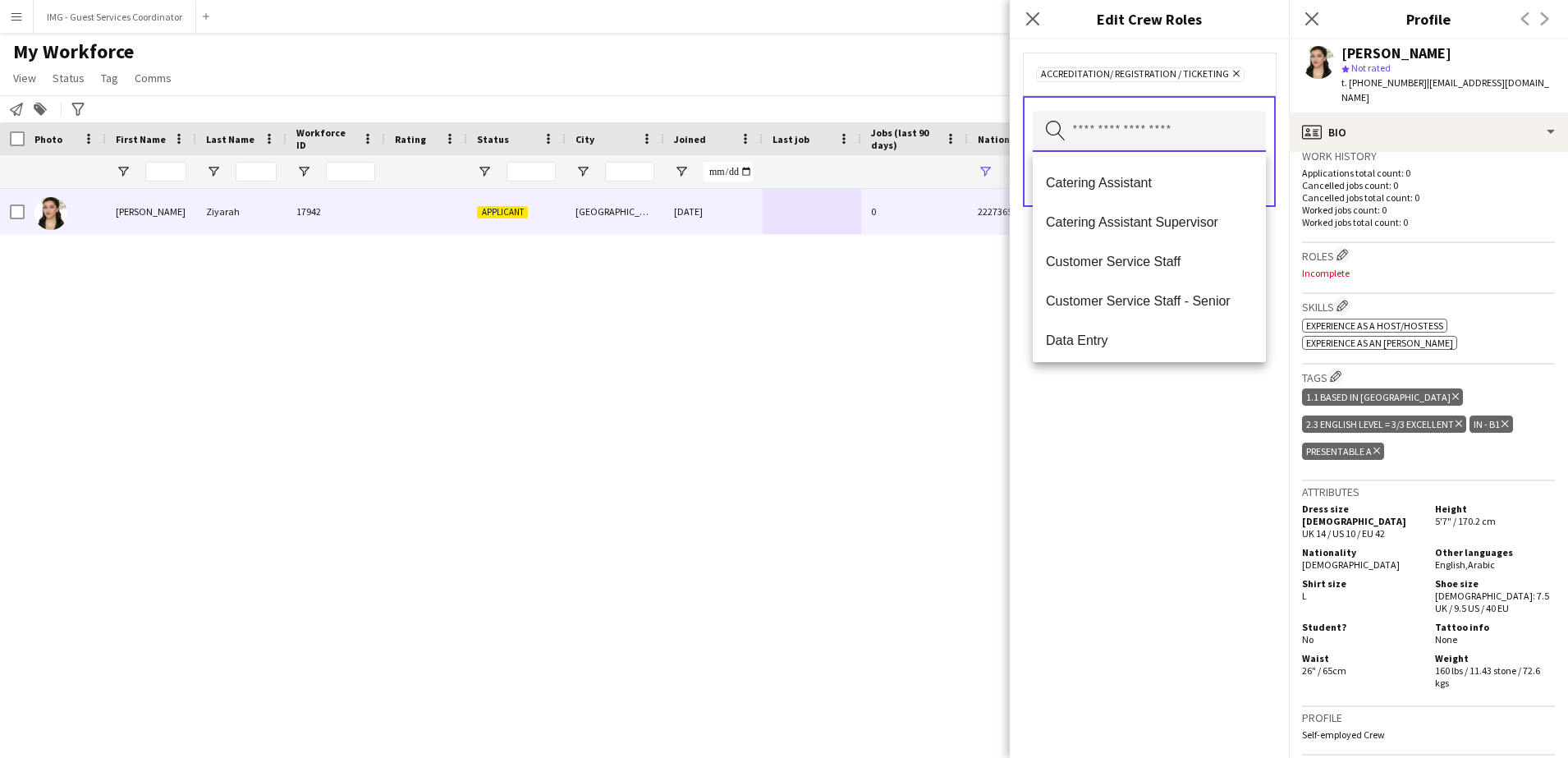
scroll to position [180, 0]
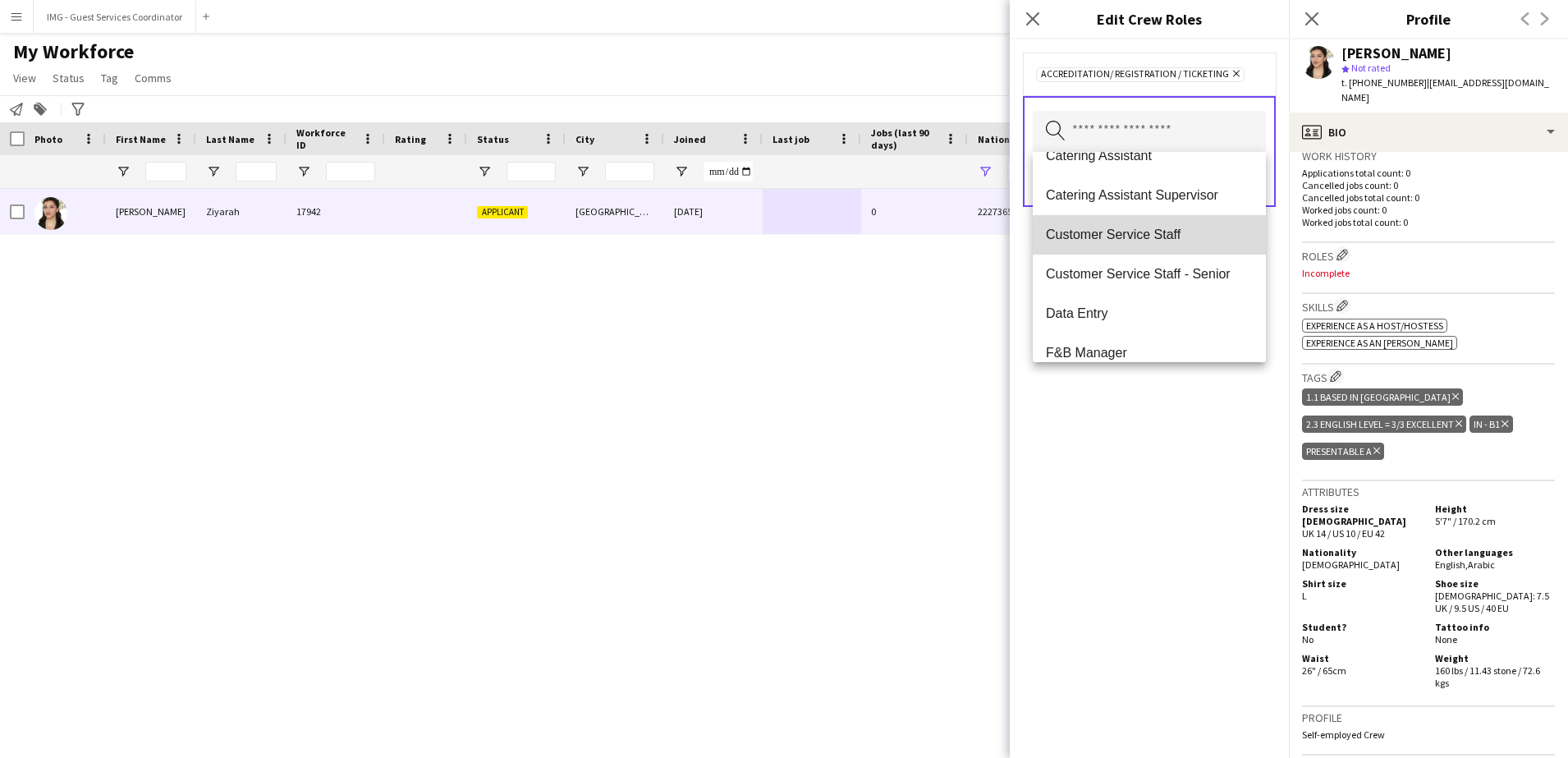
click at [1155, 237] on span "Customer Service Staff" at bounding box center [1149, 235] width 207 height 16
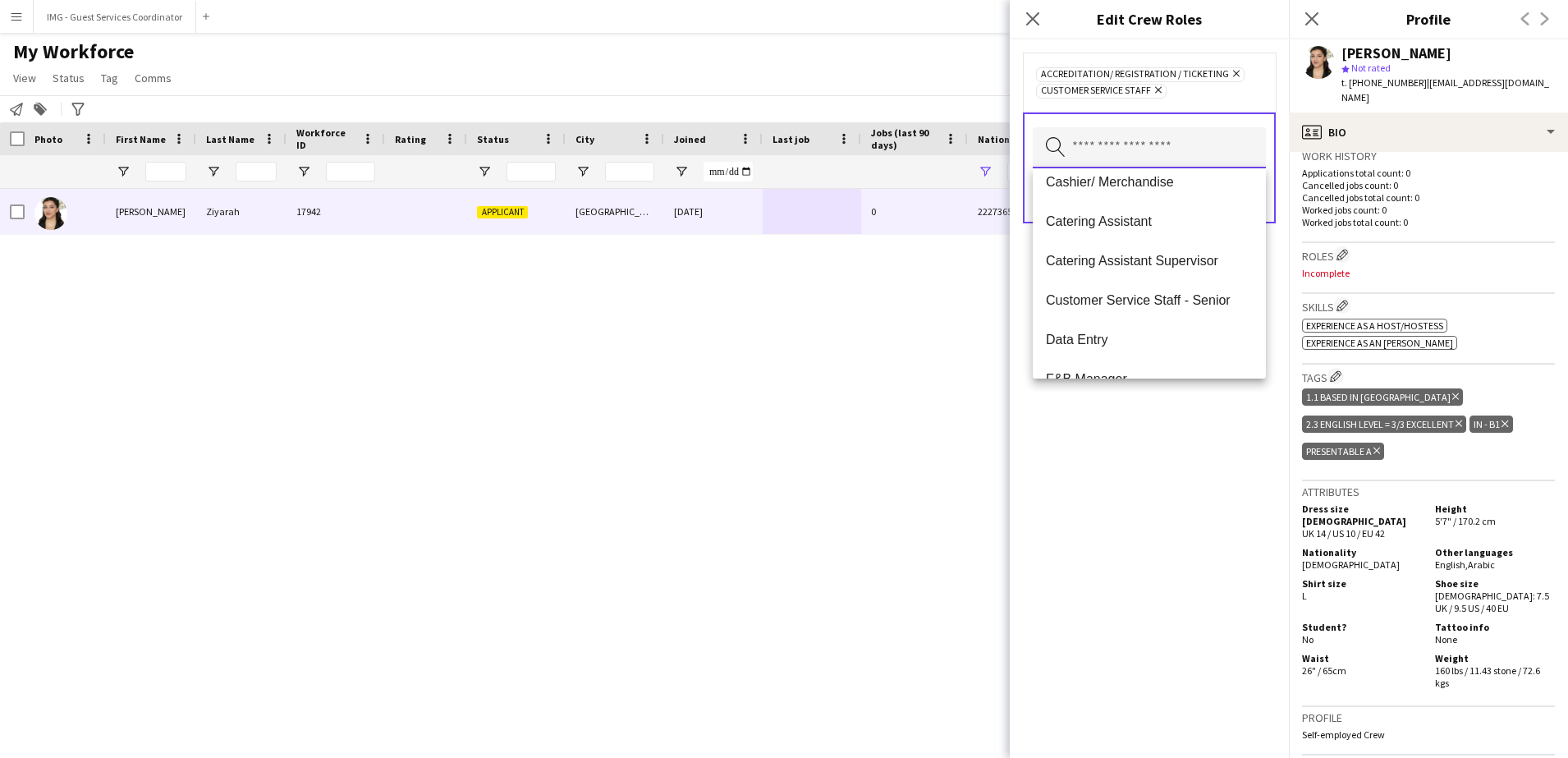
scroll to position [185, 0]
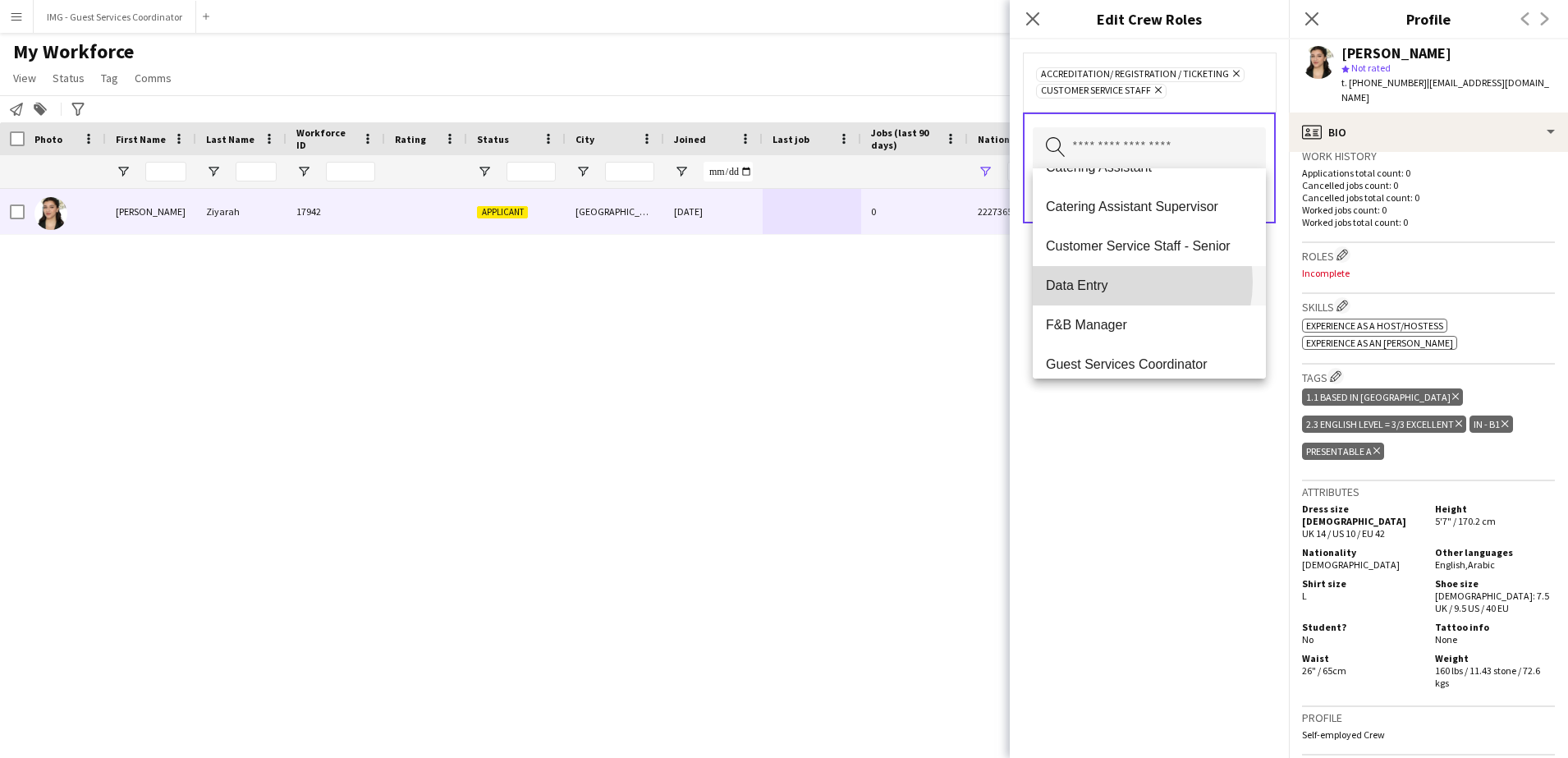
click at [1124, 281] on span "Data Entry" at bounding box center [1149, 285] width 207 height 16
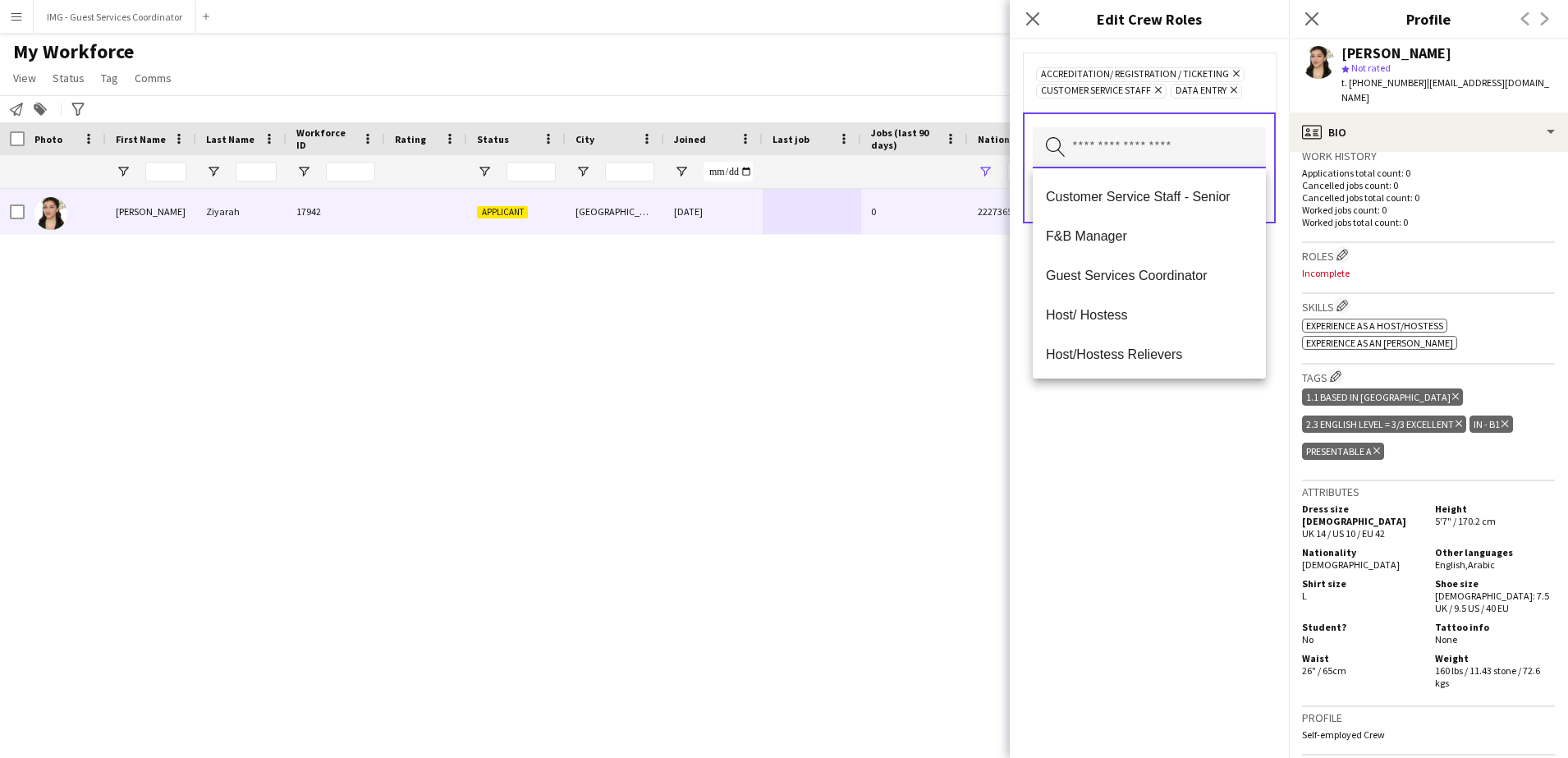
scroll to position [309, 0]
click at [1129, 246] on span "Host/ Hostess" at bounding box center [1149, 239] width 207 height 16
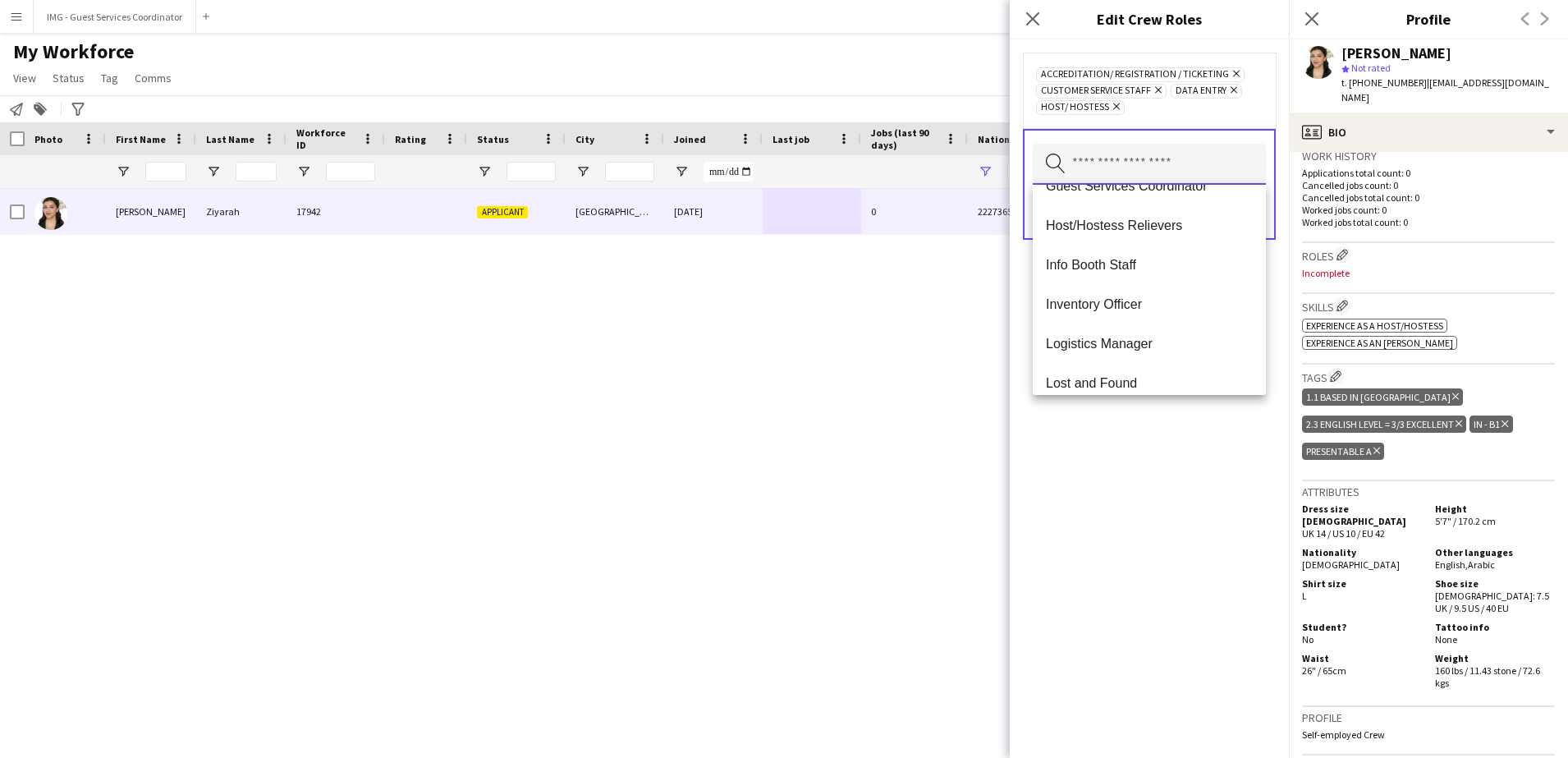
scroll to position [374, 0]
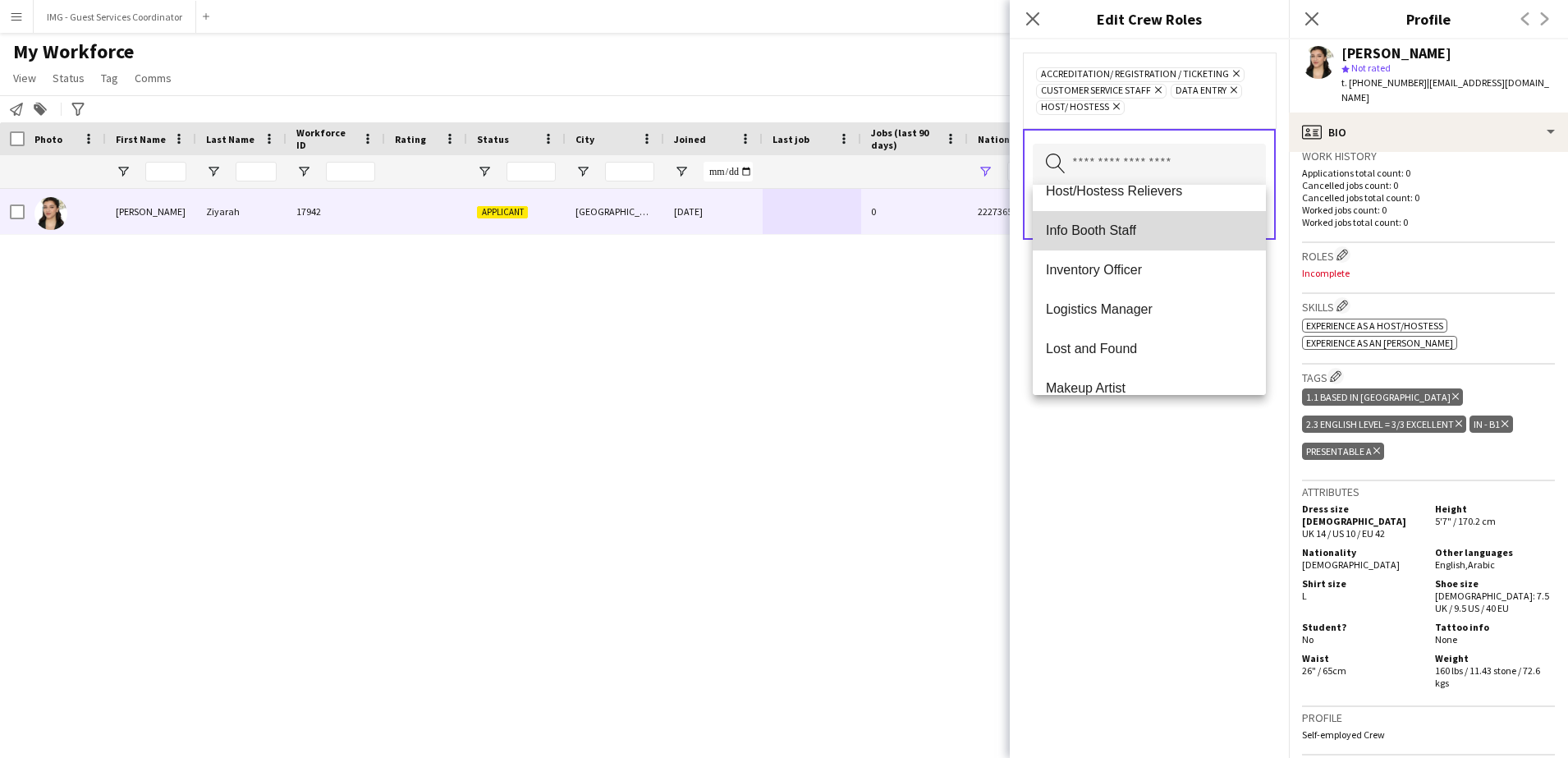
click at [1162, 218] on mat-option "Info Booth Staff" at bounding box center [1149, 231] width 233 height 39
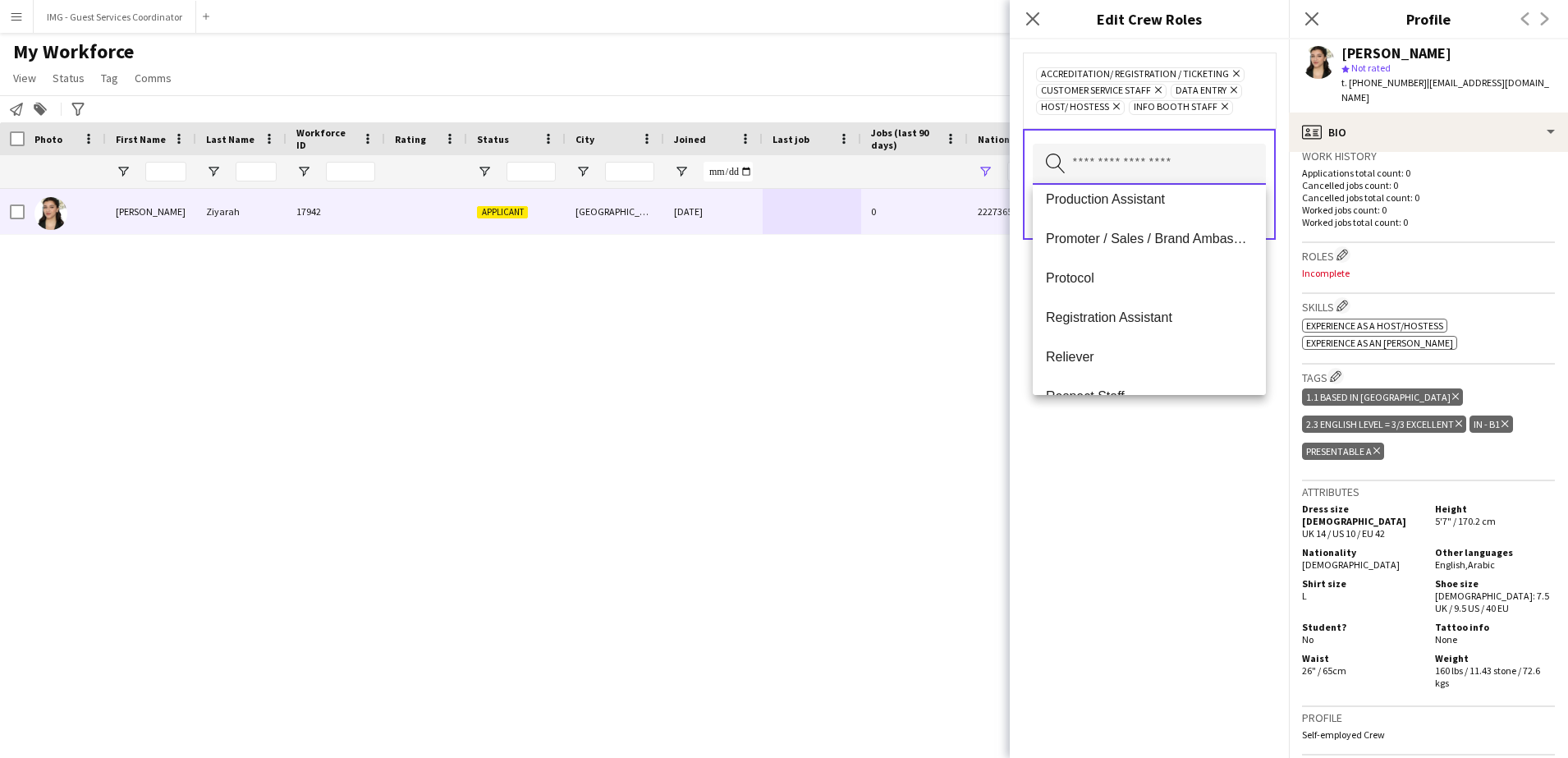
scroll to position [746, 0]
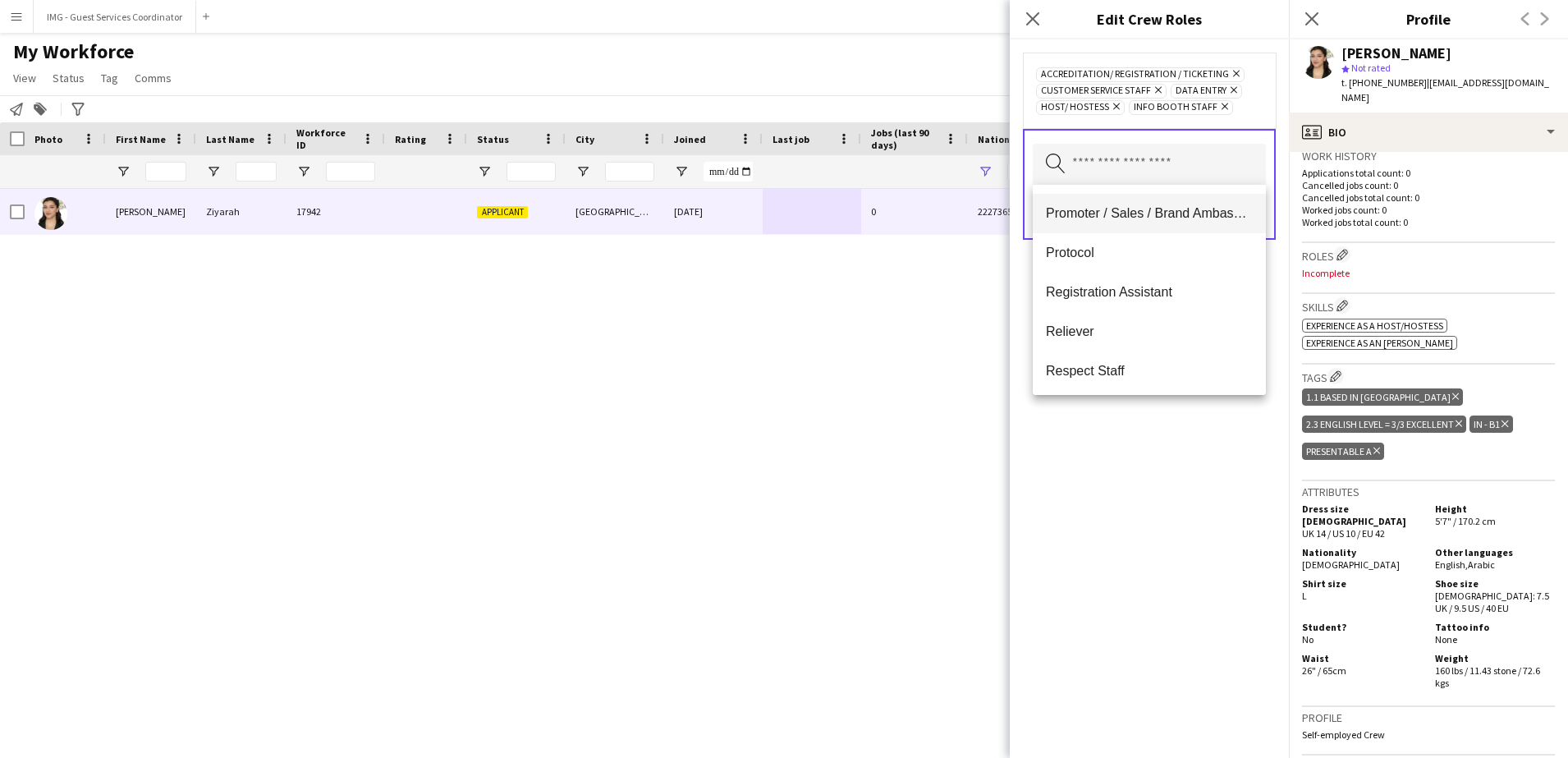
click at [1200, 217] on span "Promoter / Sales / Brand Ambassador" at bounding box center [1149, 213] width 207 height 16
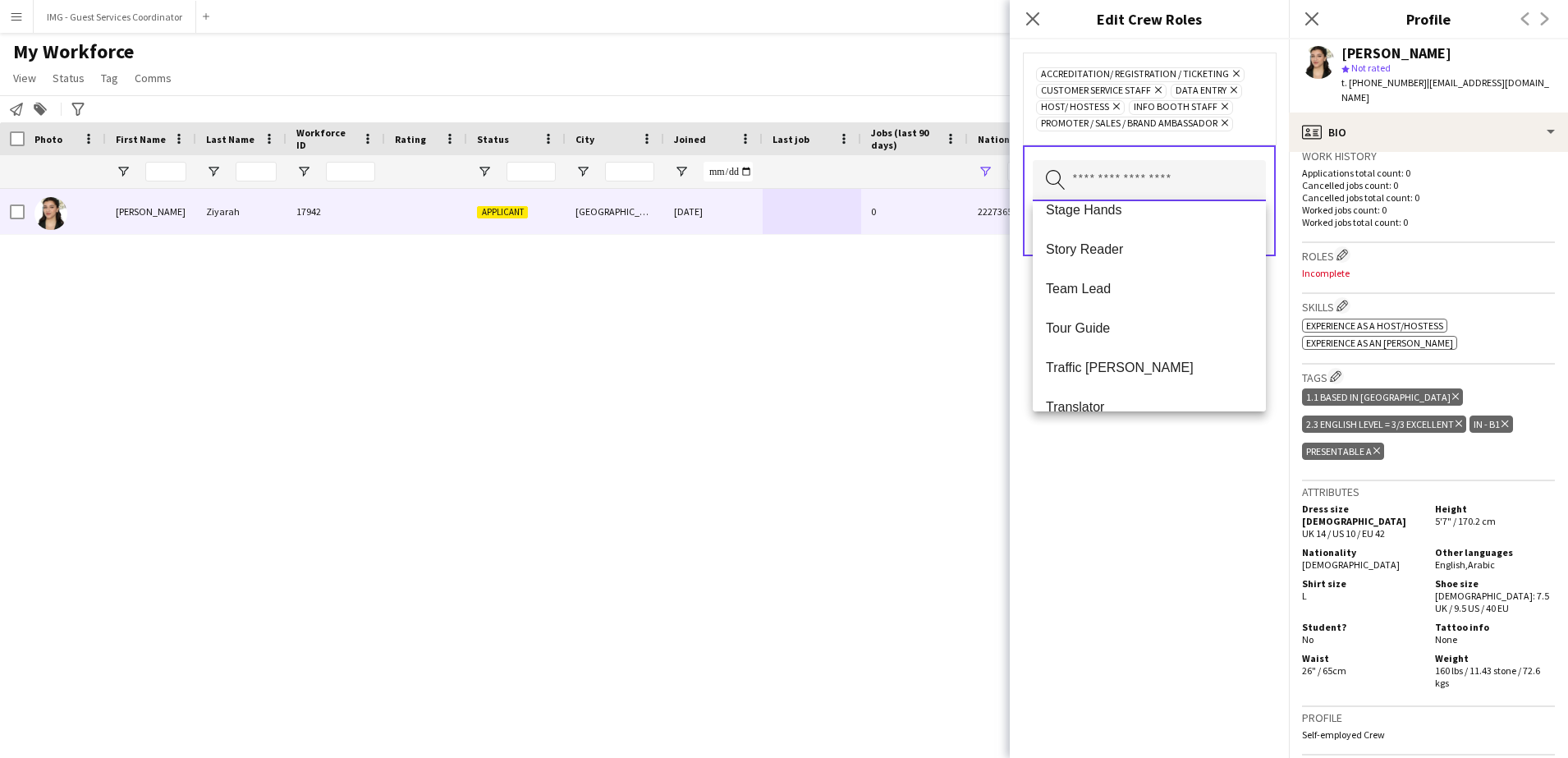
scroll to position [1398, 0]
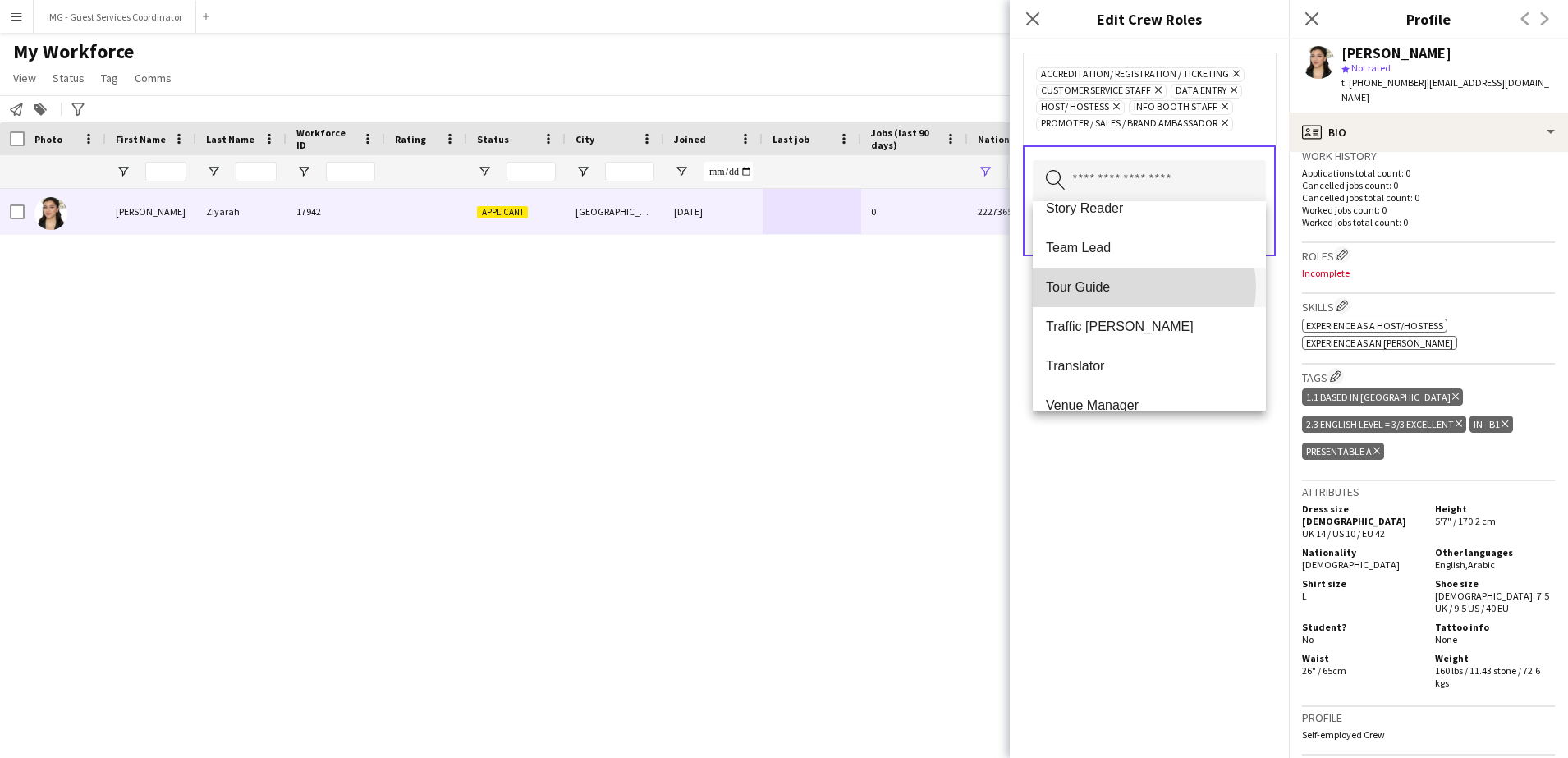
click at [1143, 287] on span "Tour Guide" at bounding box center [1149, 287] width 207 height 16
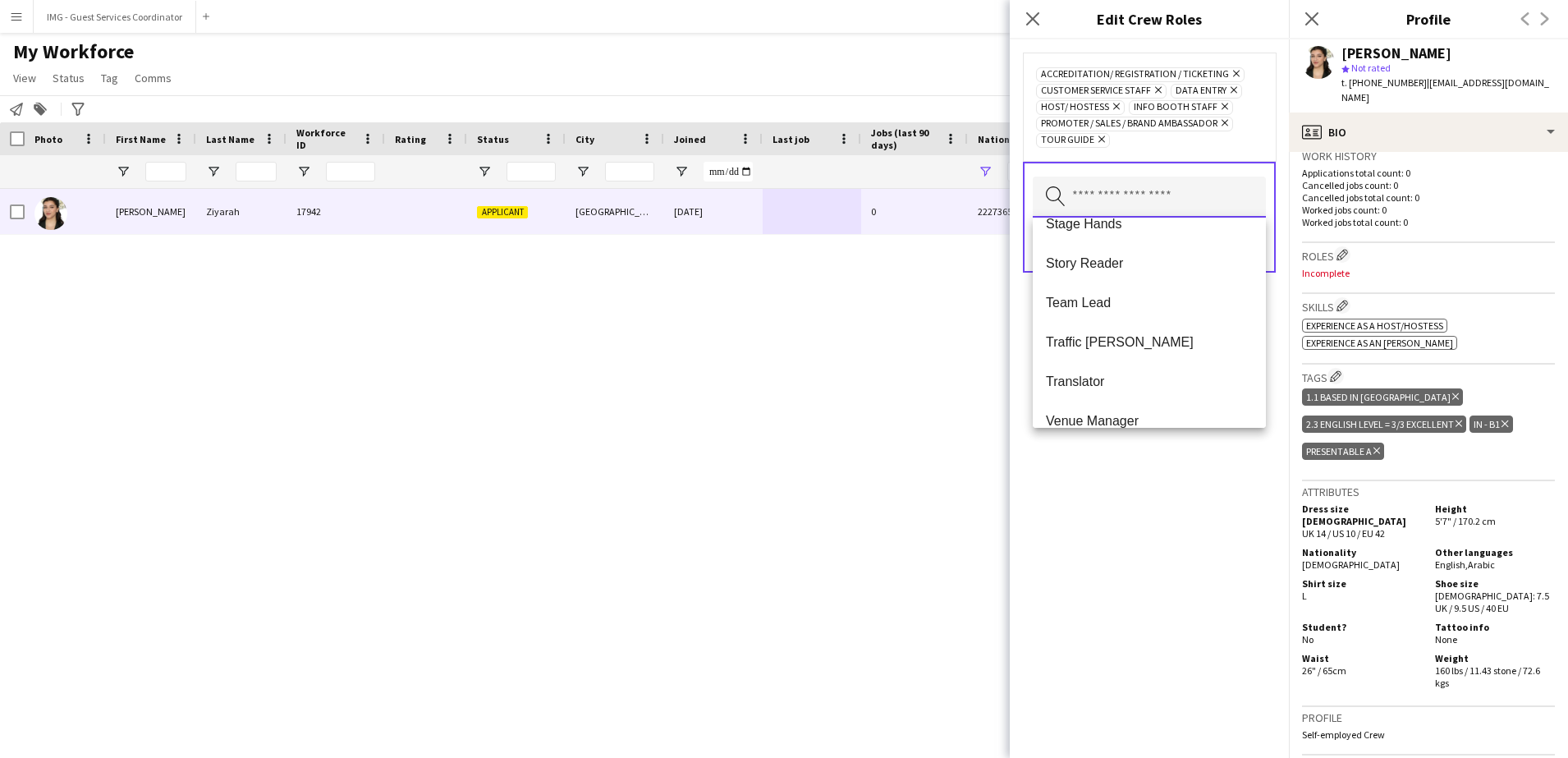
scroll to position [1379, 0]
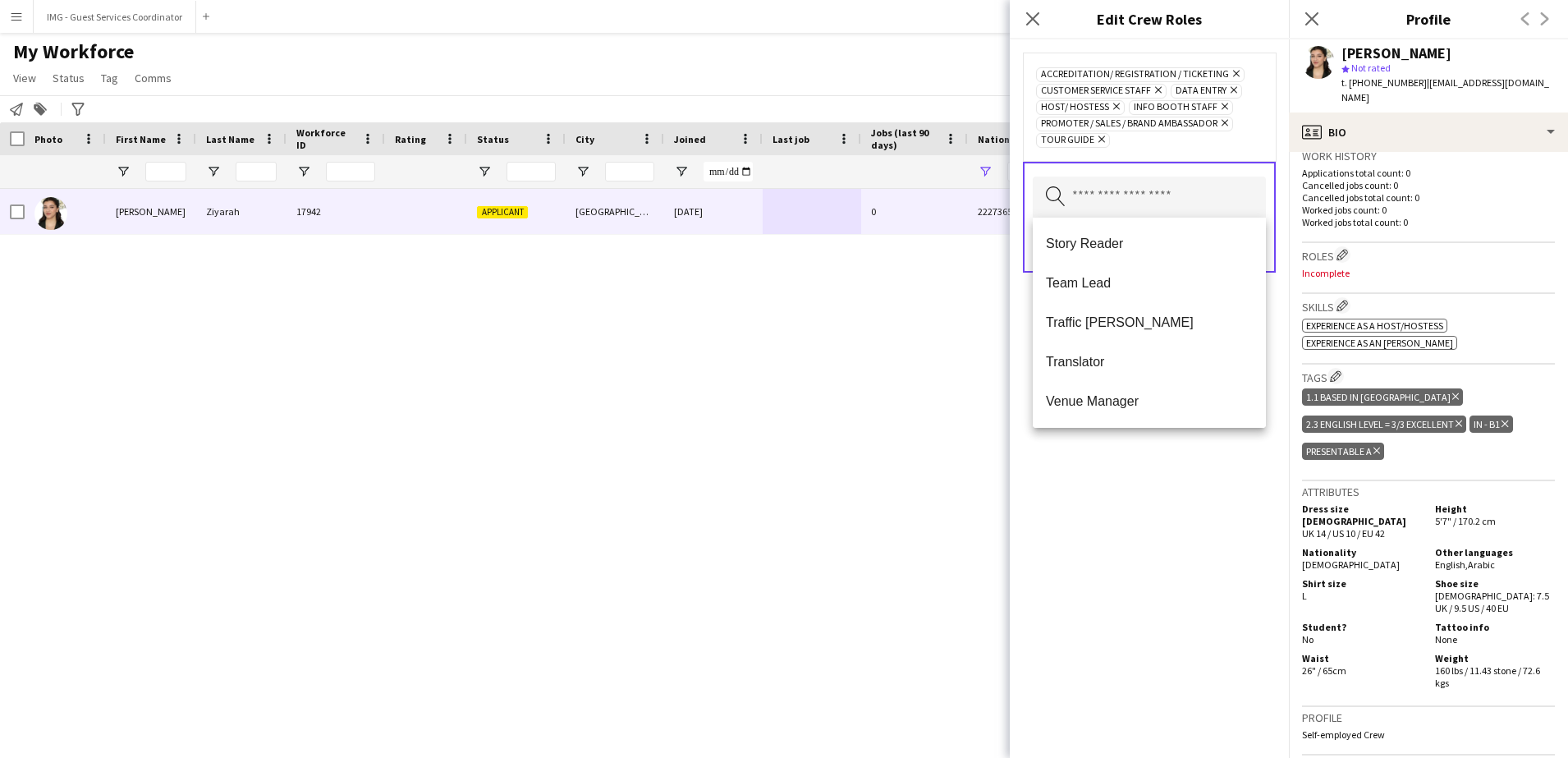
click at [1167, 488] on div "Accreditation/ Registration / Ticketing Remove Customer Service Staff Remove Da…" at bounding box center [1149, 399] width 279 height 719
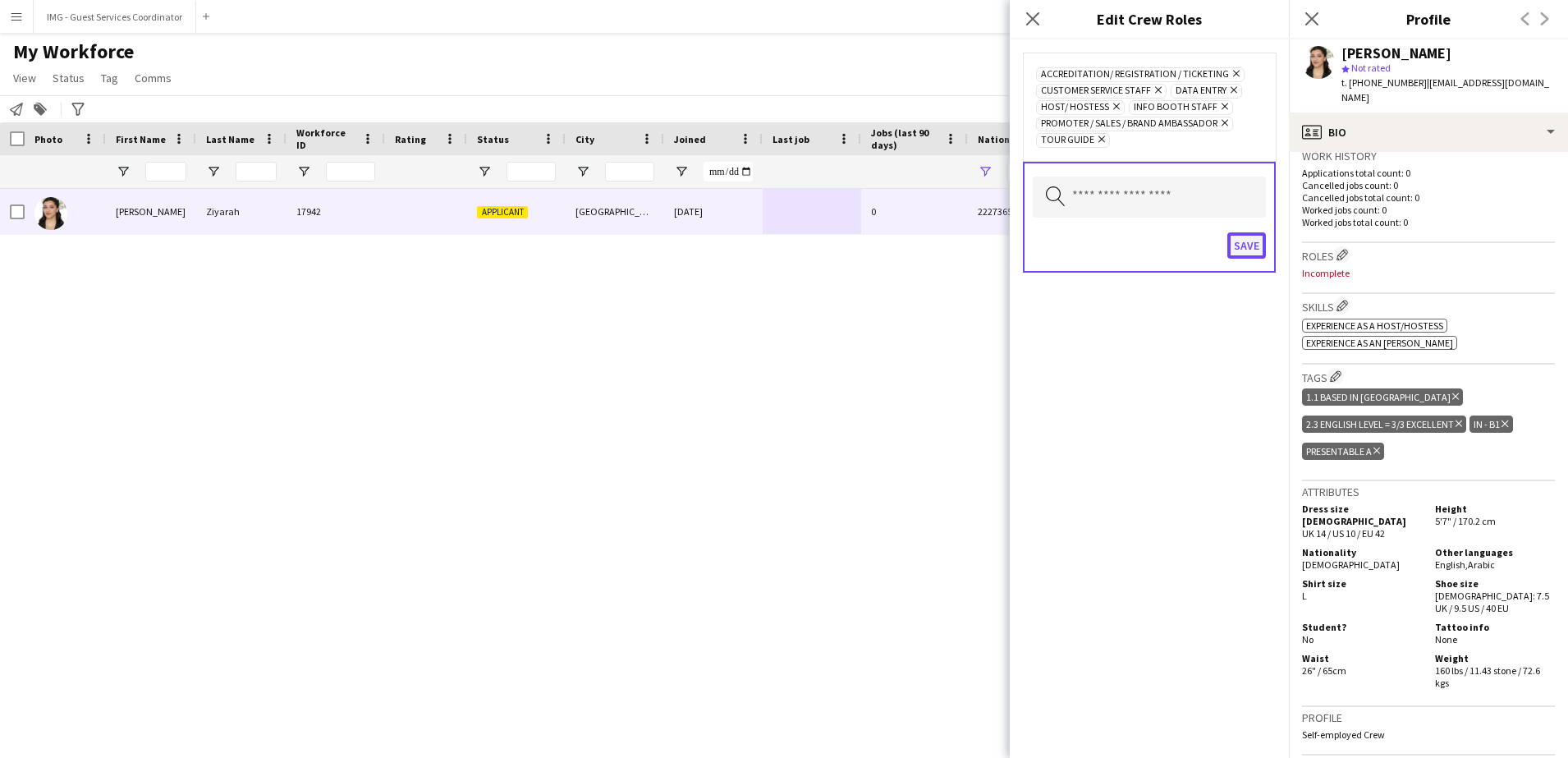
click at [1245, 248] on button "Save" at bounding box center [1246, 245] width 39 height 27
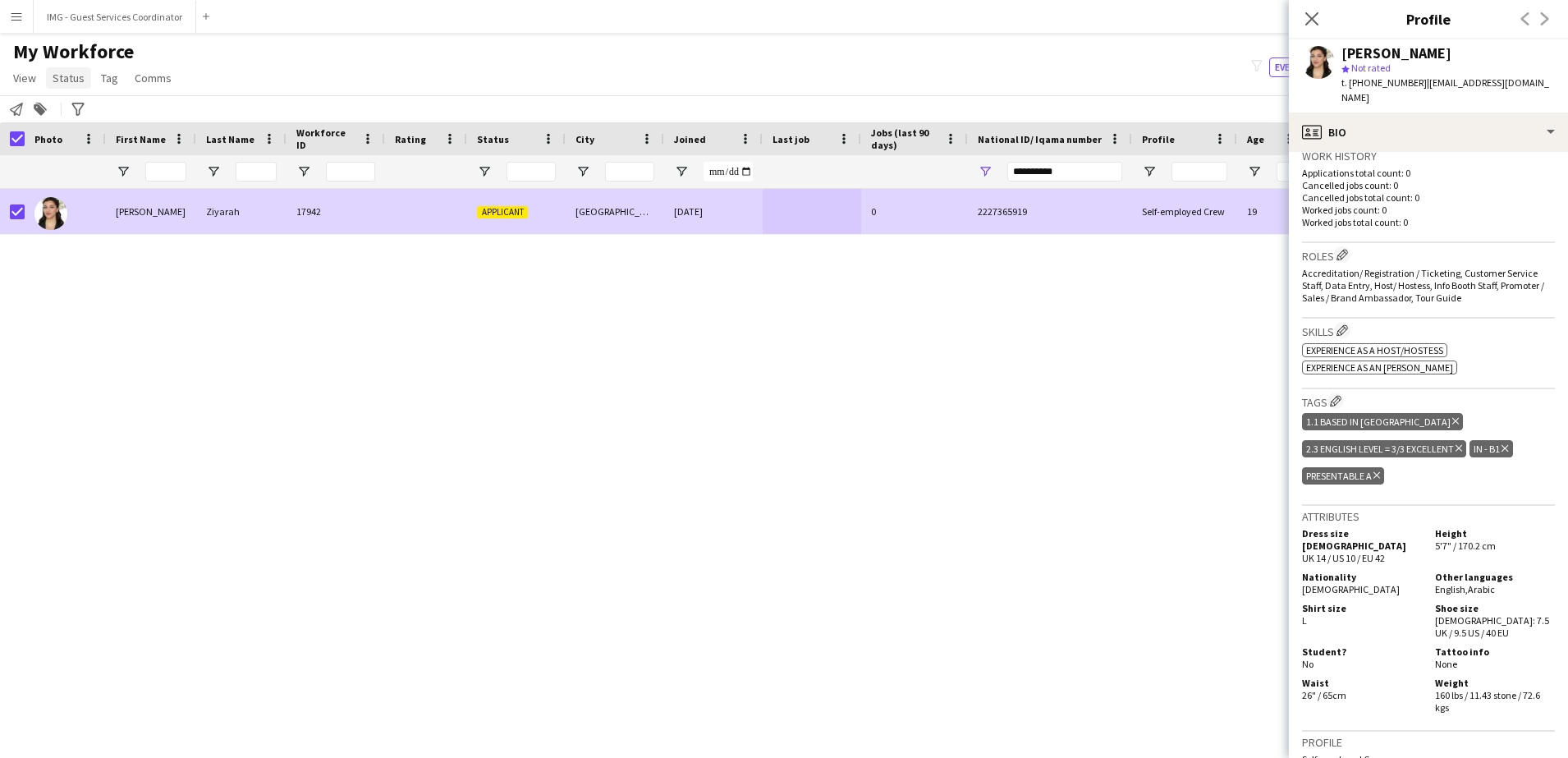
click at [67, 86] on link "Status" at bounding box center [69, 78] width 45 height 22
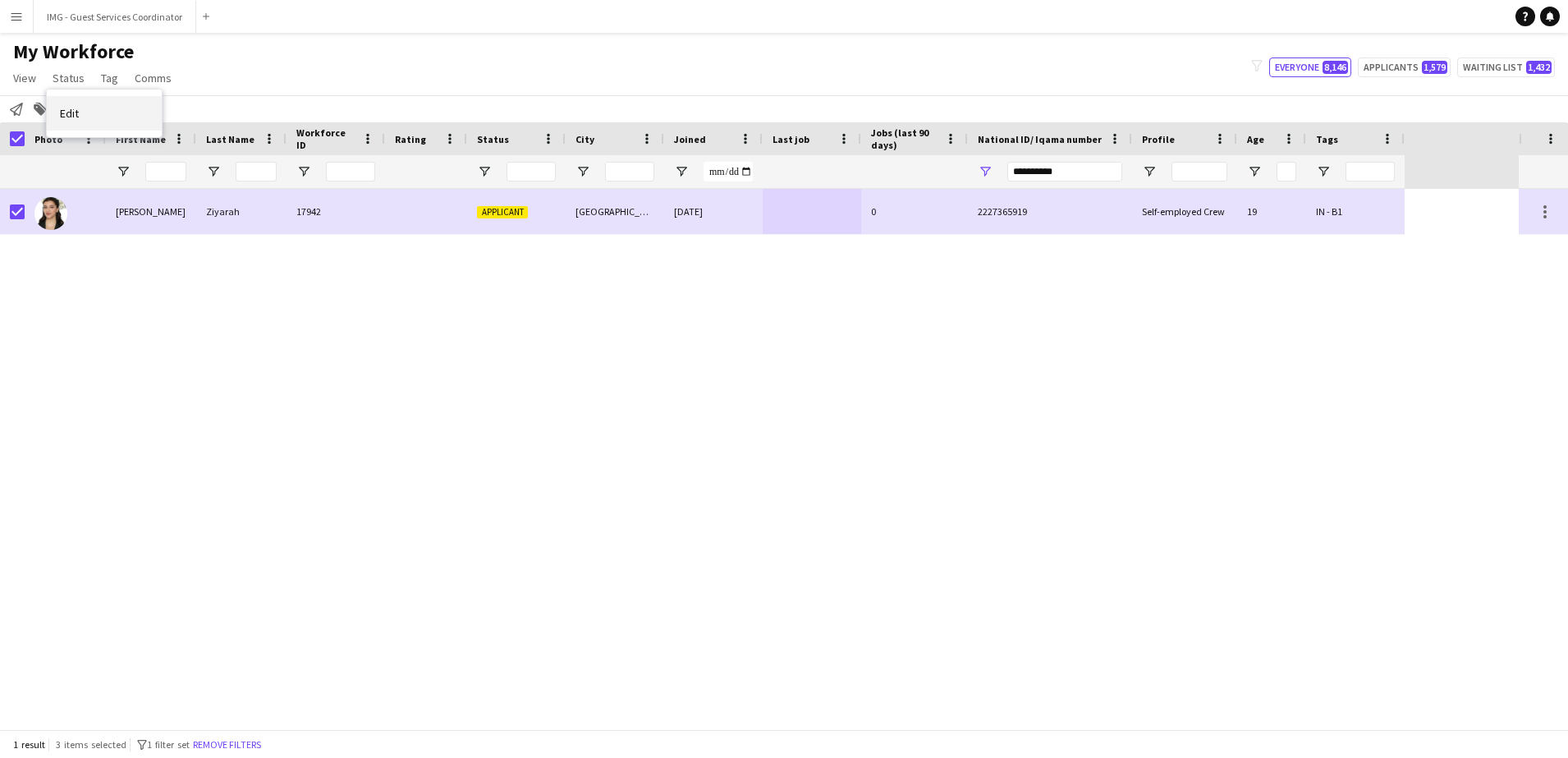
click at [88, 120] on link "Edit" at bounding box center [104, 113] width 115 height 35
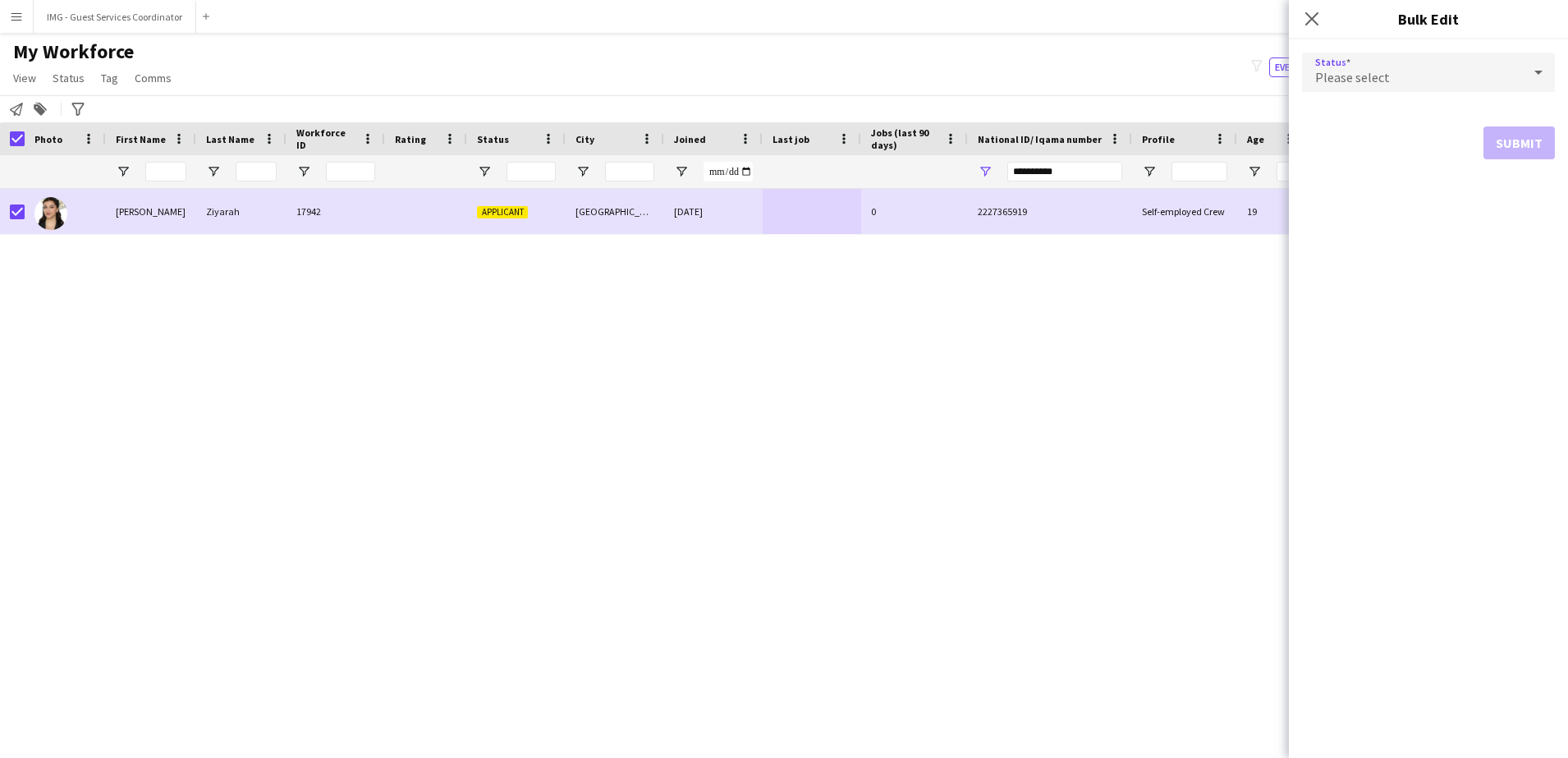
click at [1403, 90] on div "Please select" at bounding box center [1412, 72] width 220 height 39
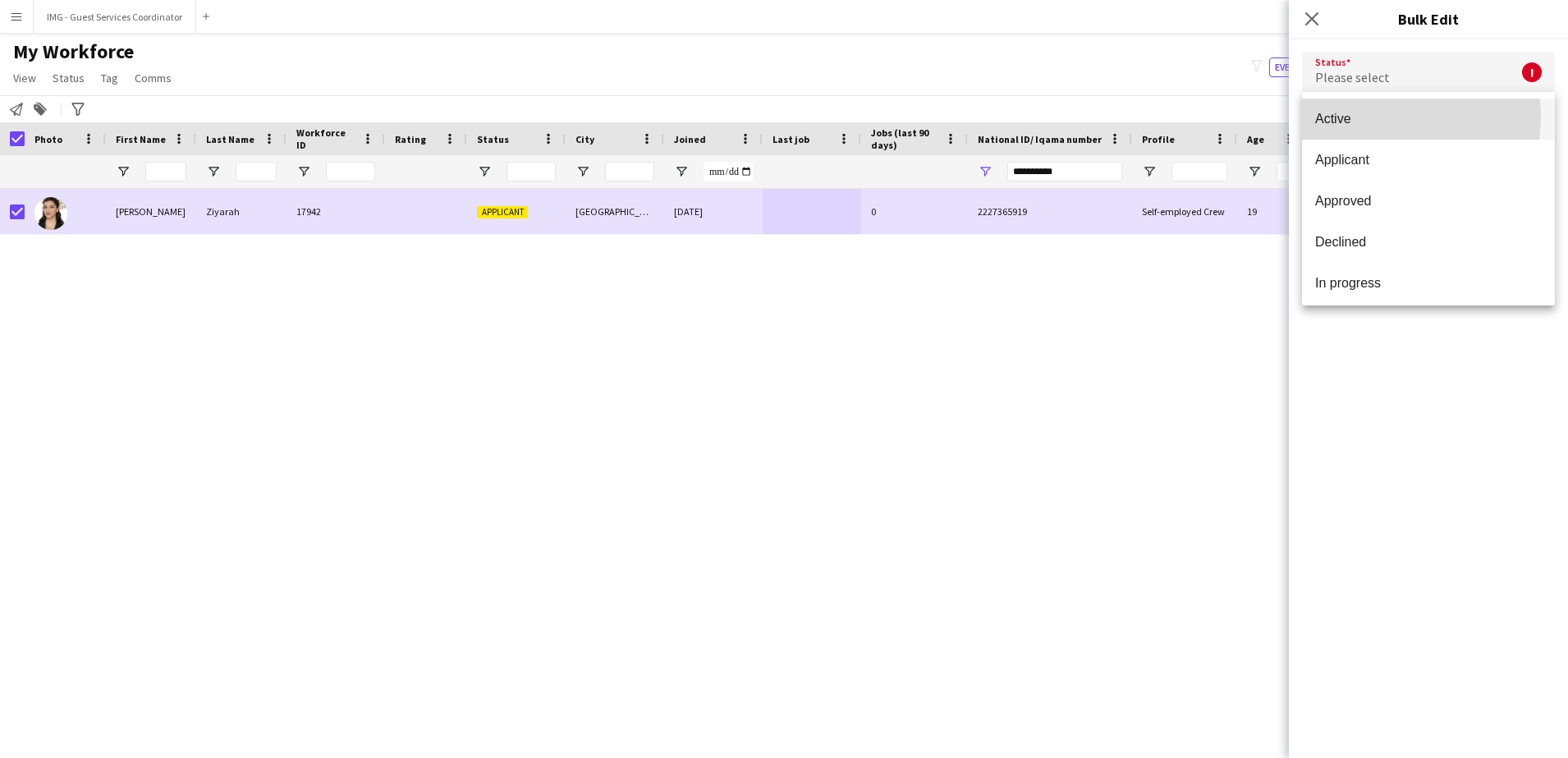
click at [1380, 116] on span "Active" at bounding box center [1429, 118] width 227 height 16
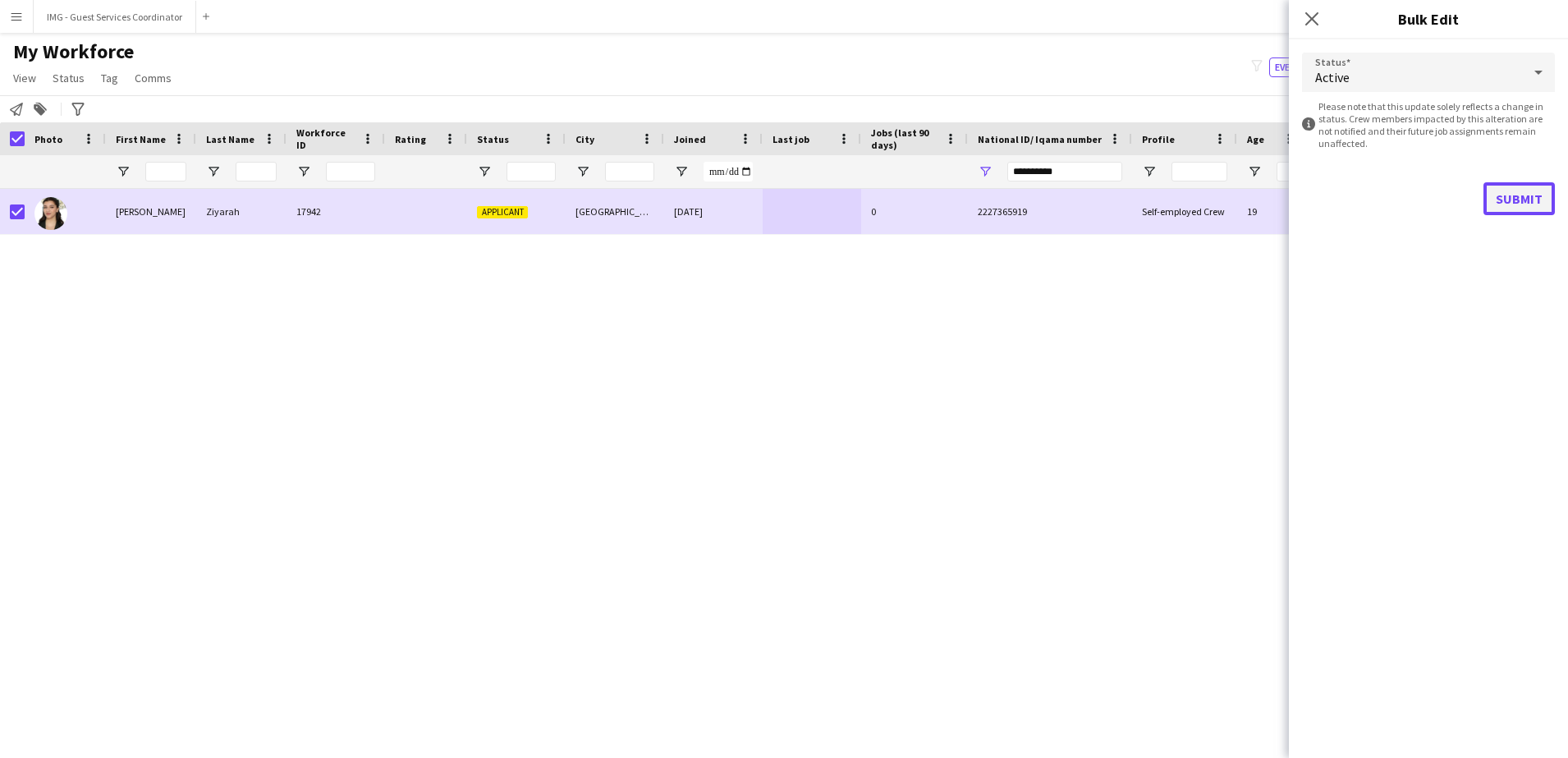
click at [1497, 197] on button "Submit" at bounding box center [1520, 198] width 71 height 33
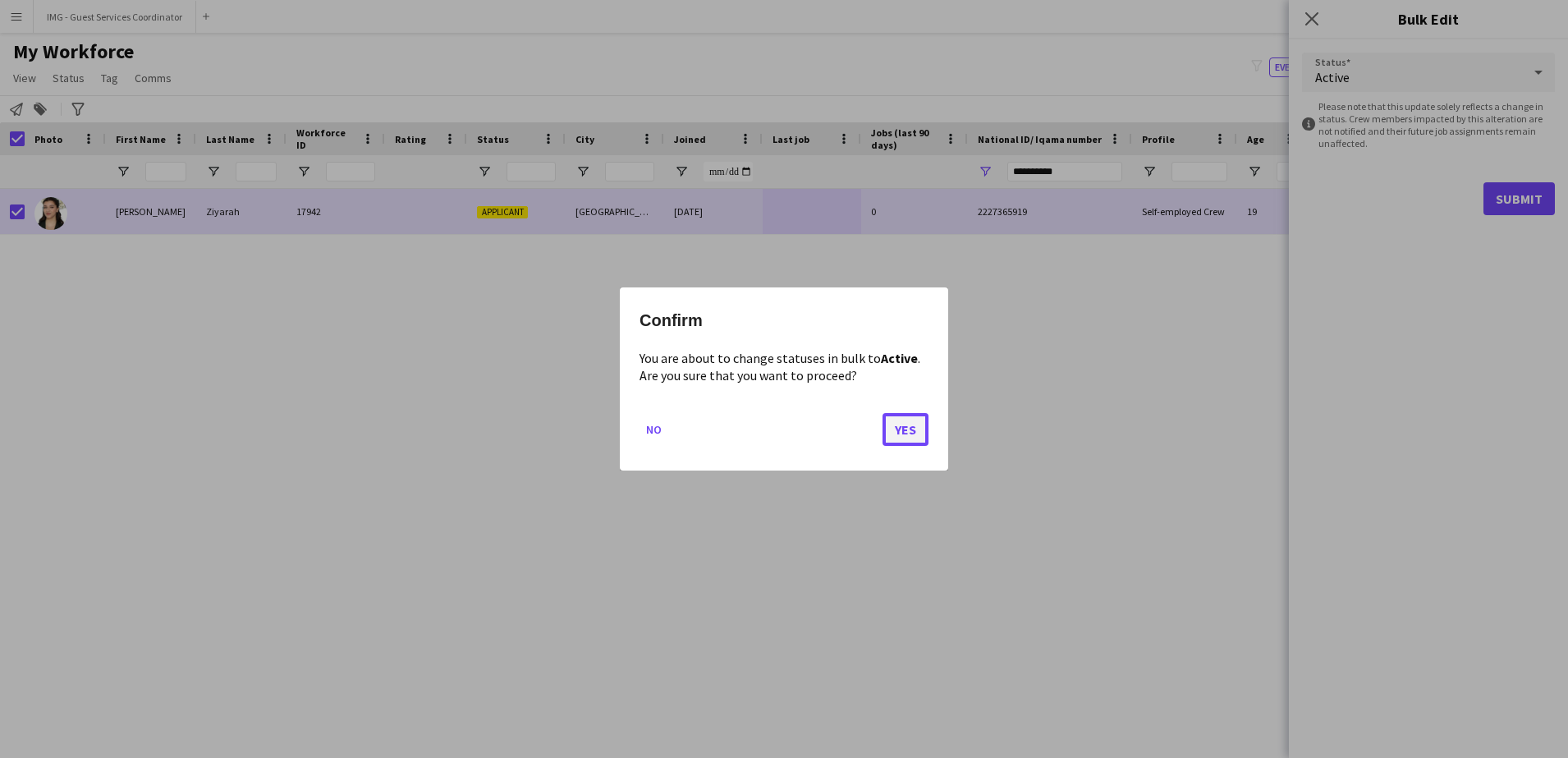
click at [908, 421] on button "Yes" at bounding box center [905, 428] width 46 height 33
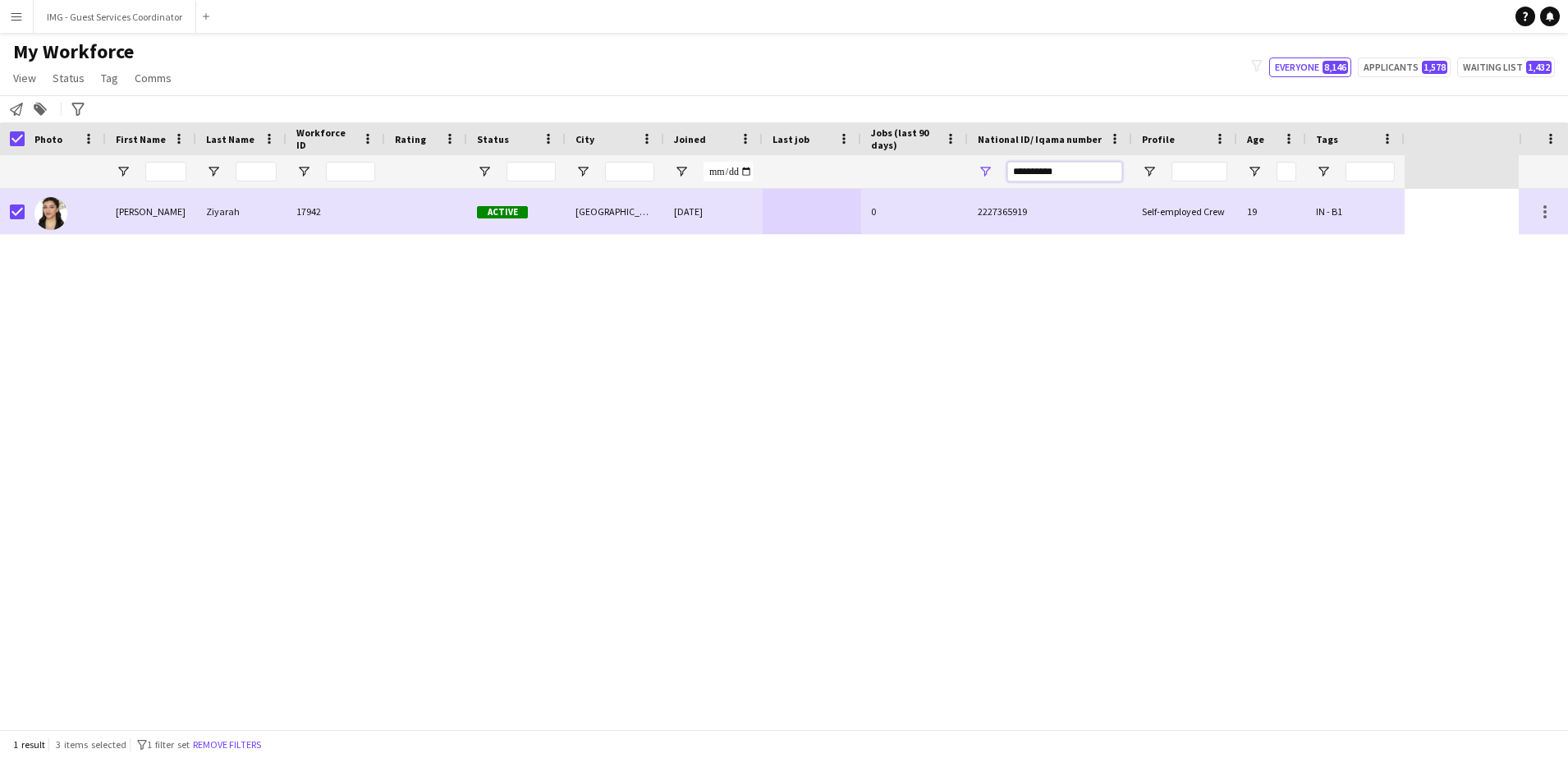
click at [1033, 171] on input "**********" at bounding box center [1064, 172] width 115 height 20
paste input "National ID/ Iqama number Filter Input"
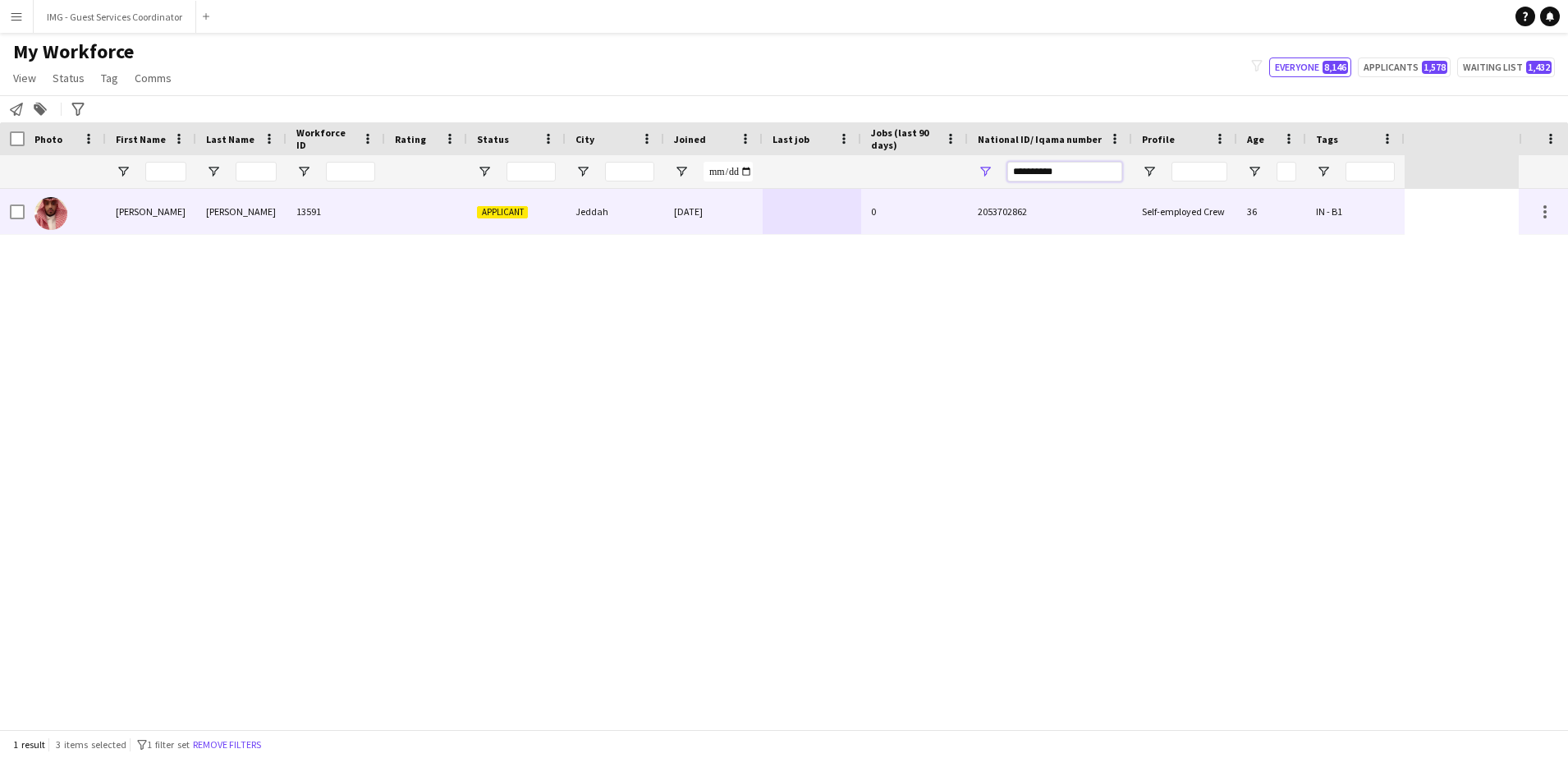
type input "**********"
click at [948, 209] on div "0" at bounding box center [914, 211] width 107 height 45
